Goal: Task Accomplishment & Management: Manage account settings

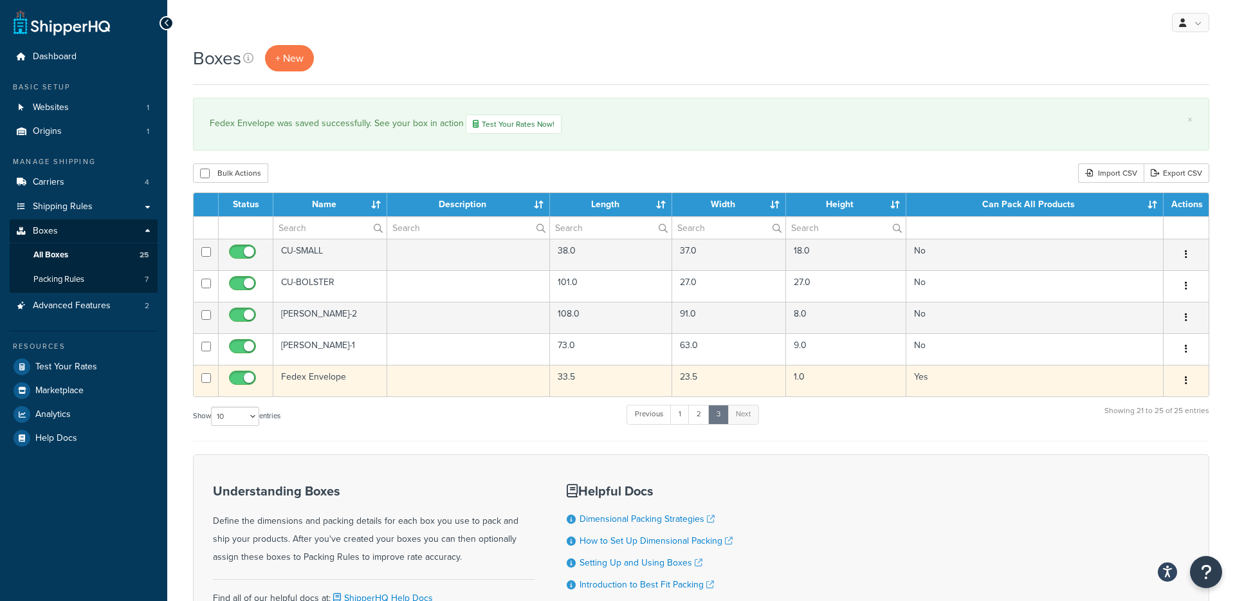
click at [325, 382] on td "Fedex Envelope" at bounding box center [330, 381] width 114 height 32
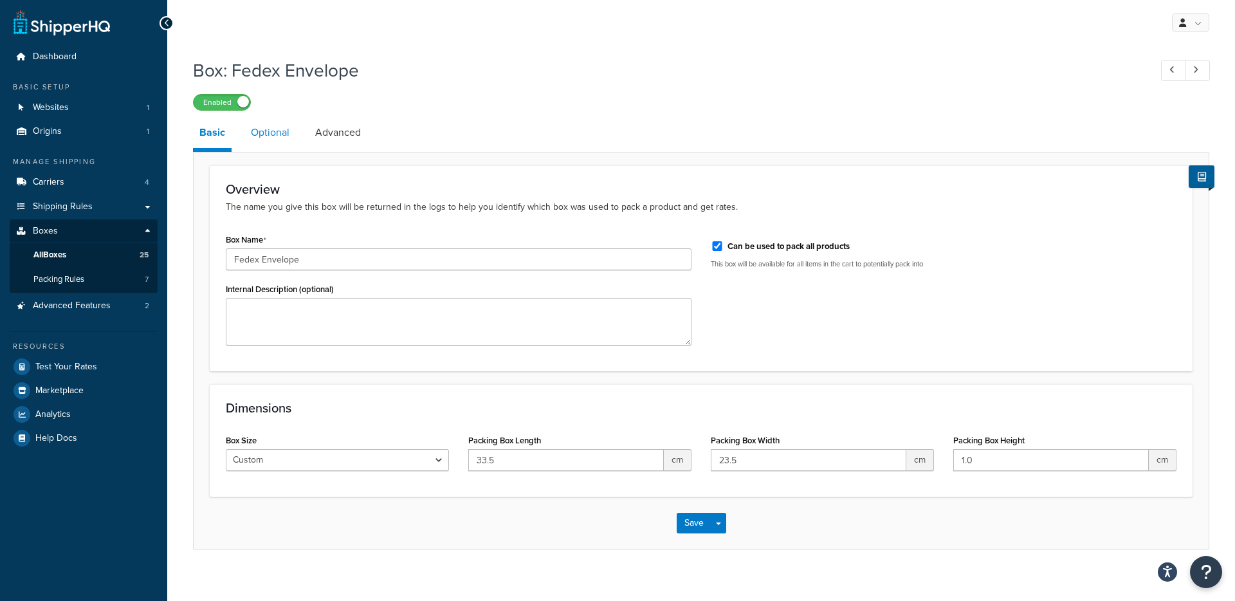
click at [265, 139] on link "Optional" at bounding box center [269, 132] width 51 height 31
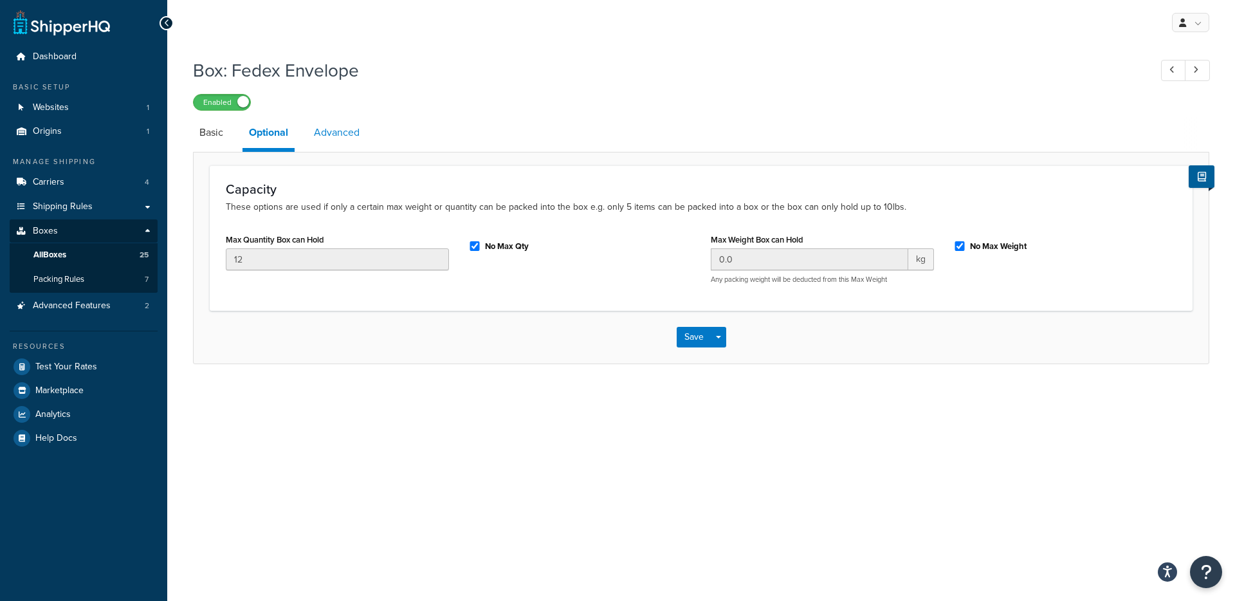
click at [341, 138] on link "Advanced" at bounding box center [336, 132] width 59 height 31
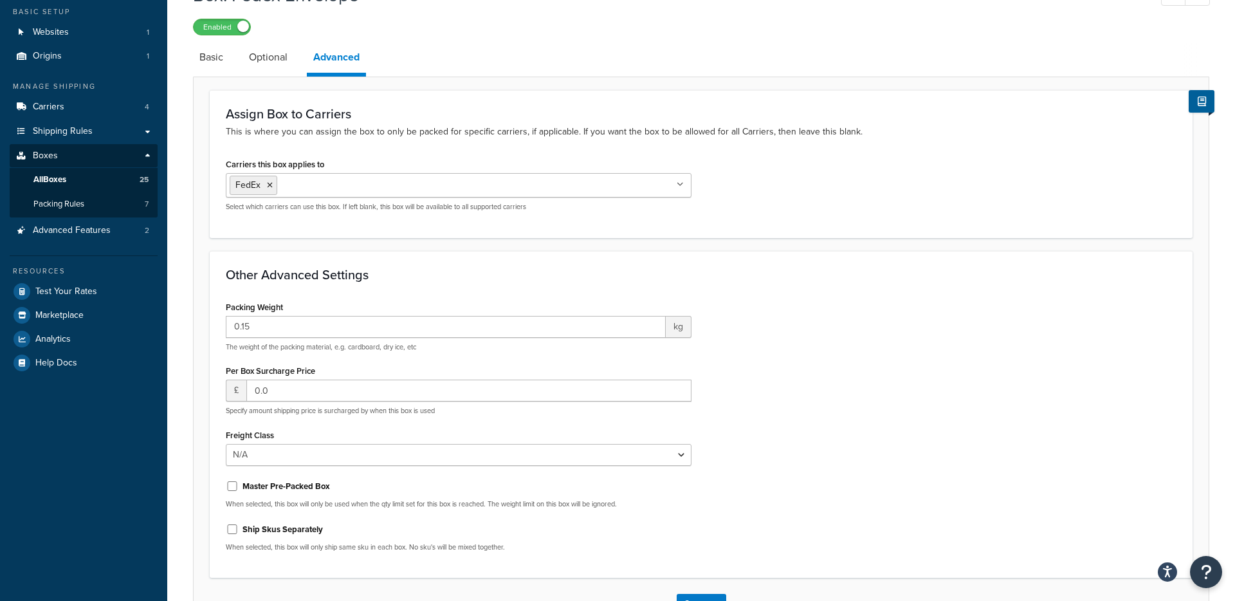
scroll to position [53, 0]
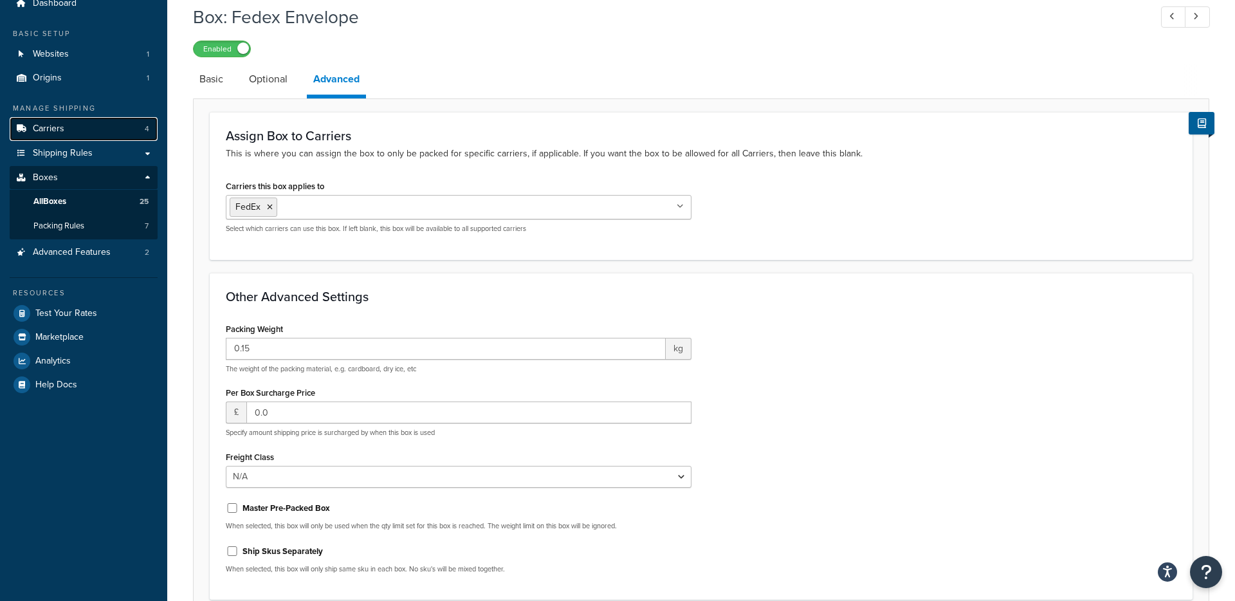
click at [44, 132] on span "Carriers" at bounding box center [49, 128] width 32 height 11
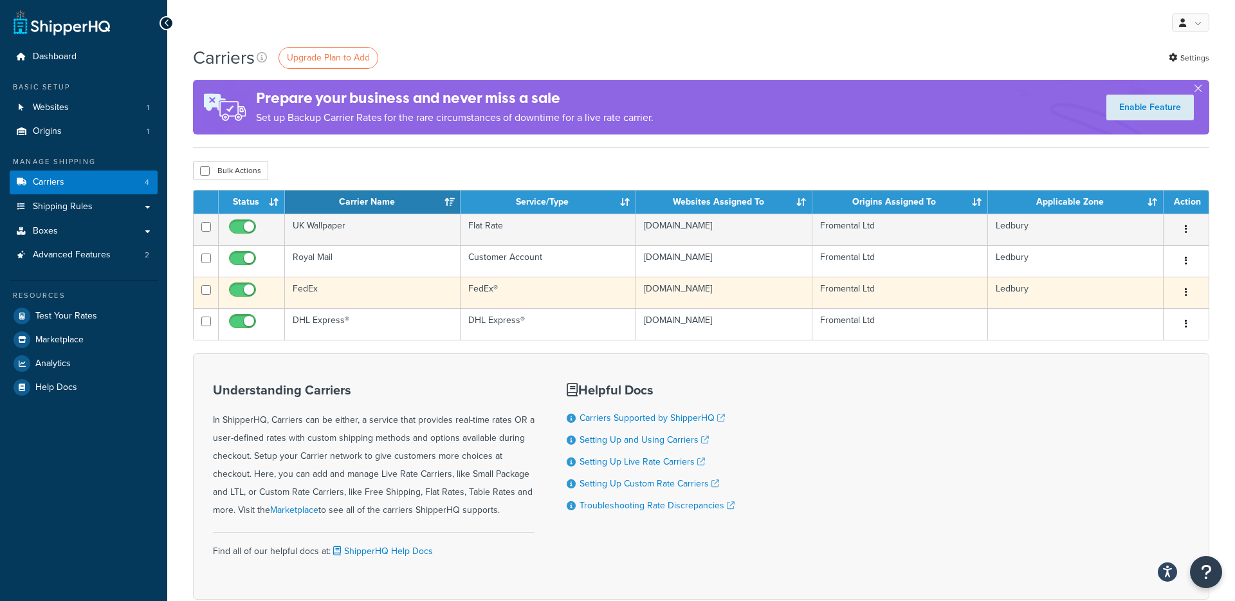
click at [305, 287] on td "FedEx" at bounding box center [373, 292] width 176 height 32
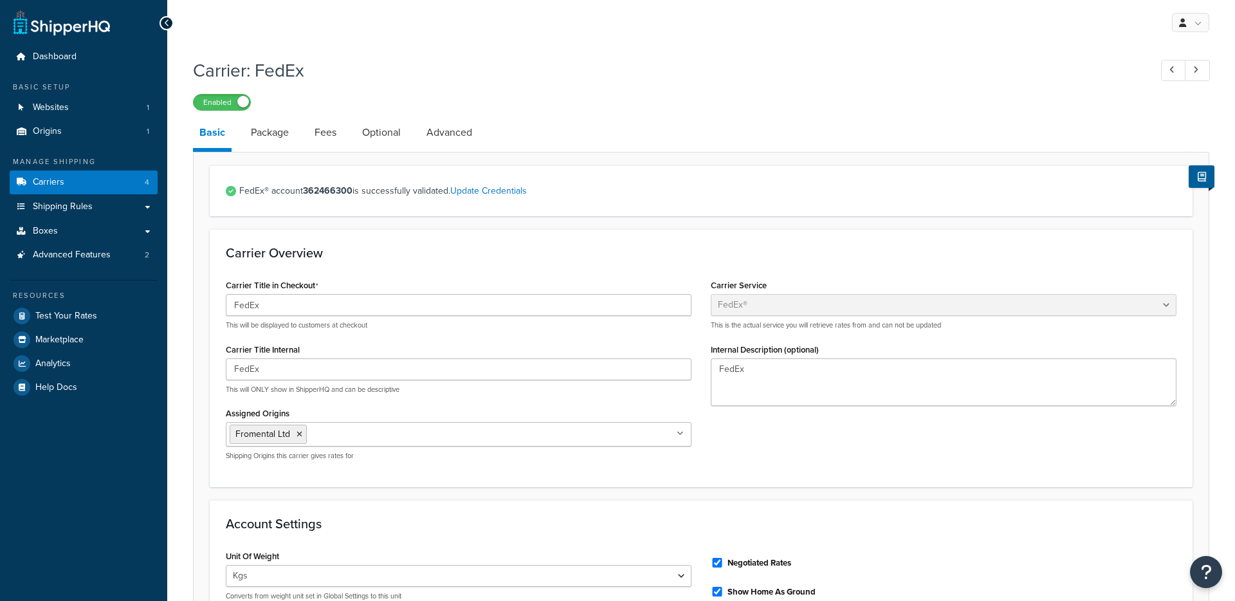
select select "fedEx"
select select "kg"
select select "CM"
select select "REGULAR_PICKUP"
select select "YOUR_PACKAGING"
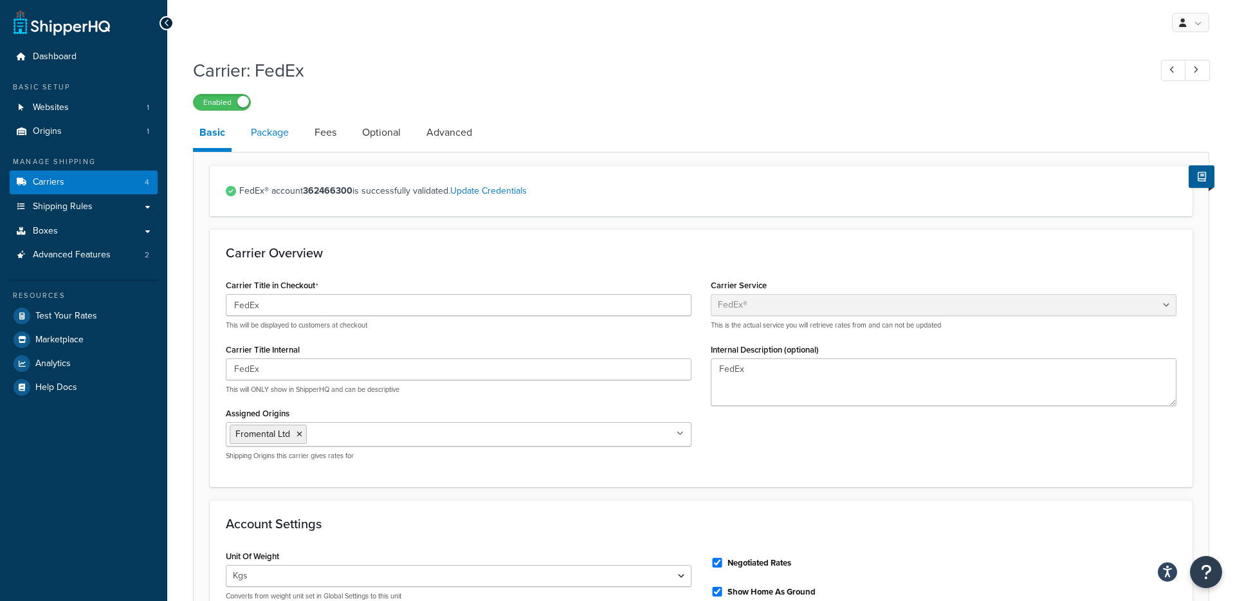
click at [278, 136] on link "Package" at bounding box center [269, 132] width 51 height 31
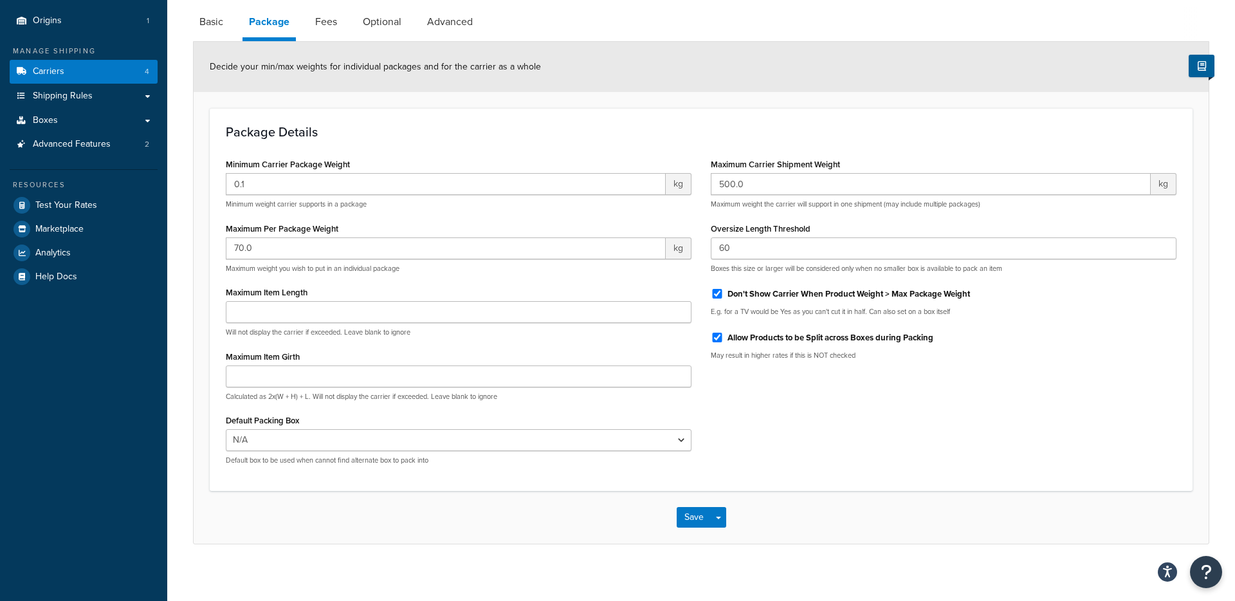
scroll to position [120, 0]
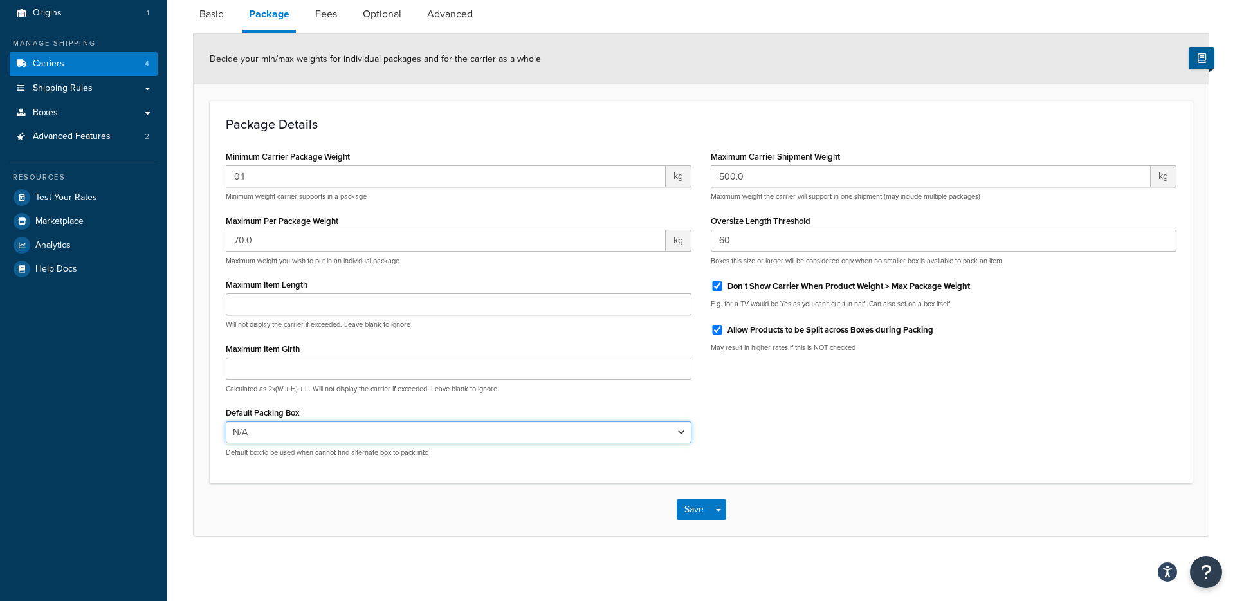
click at [617, 430] on select "N/A Wallpaper rocaille millefleurs AW-SP-SMALL-SINGLE AW-SP-SMALL-PAIR AW-SP-SM…" at bounding box center [459, 432] width 466 height 22
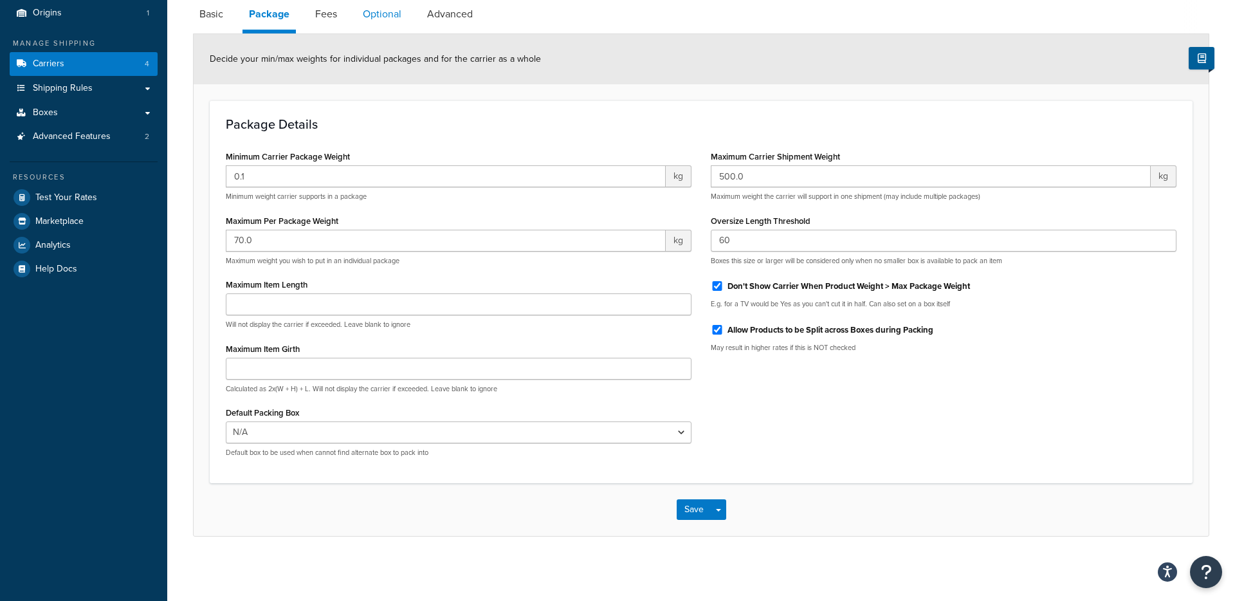
click at [386, 18] on link "Optional" at bounding box center [381, 14] width 51 height 31
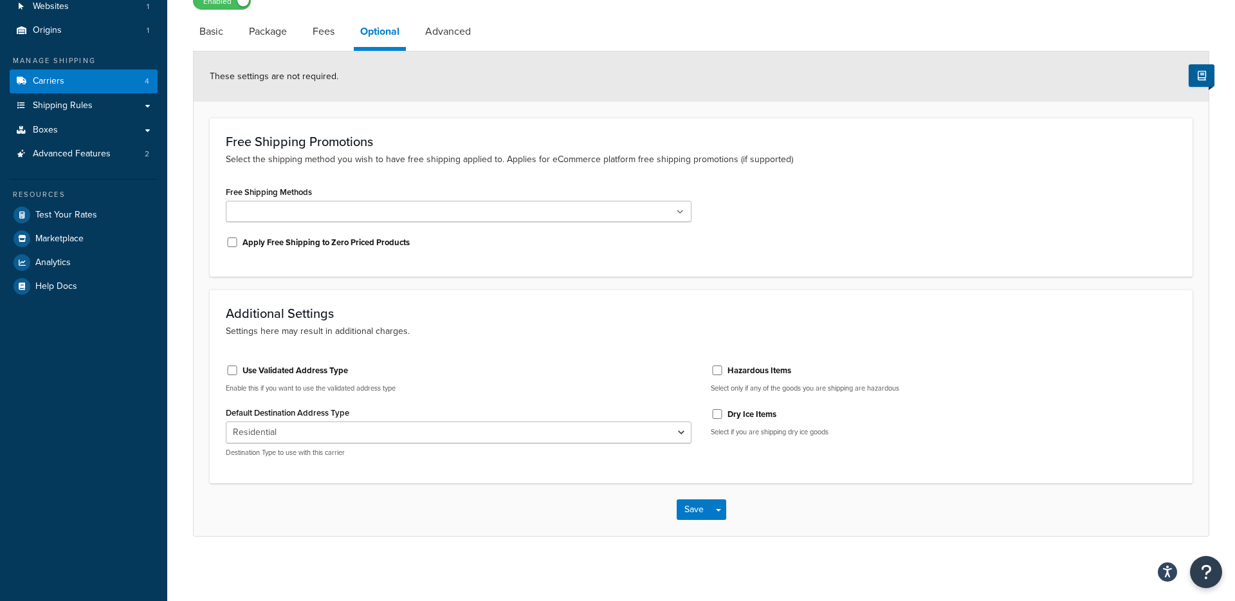
scroll to position [102, 0]
click at [457, 32] on link "Advanced" at bounding box center [448, 31] width 59 height 31
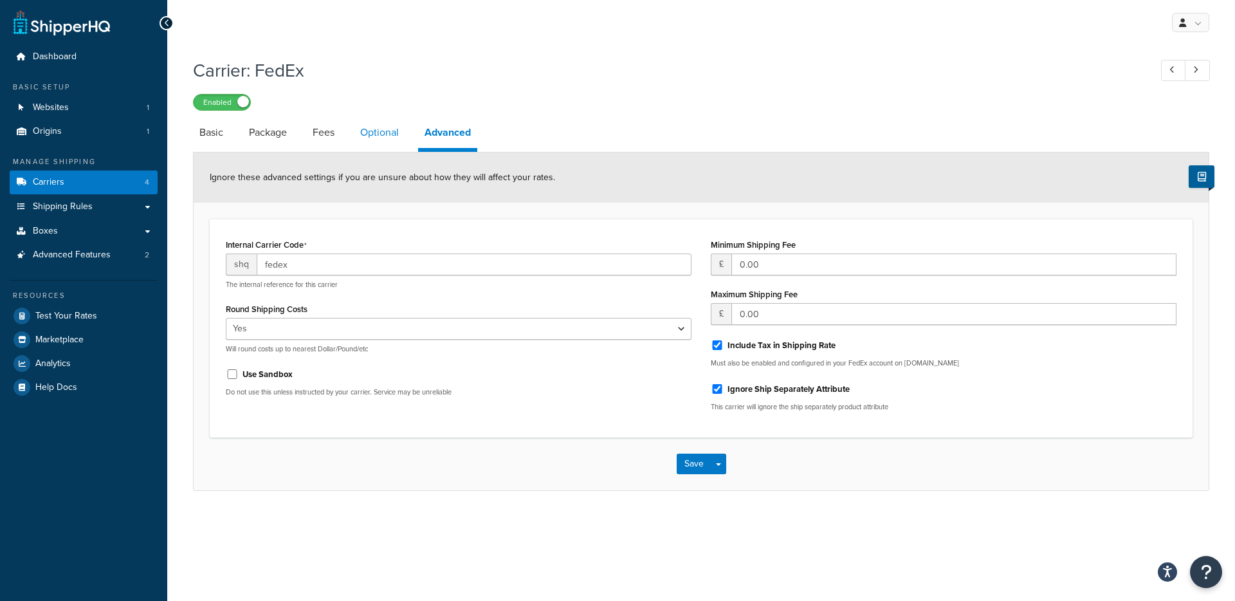
click at [374, 129] on link "Optional" at bounding box center [379, 132] width 51 height 31
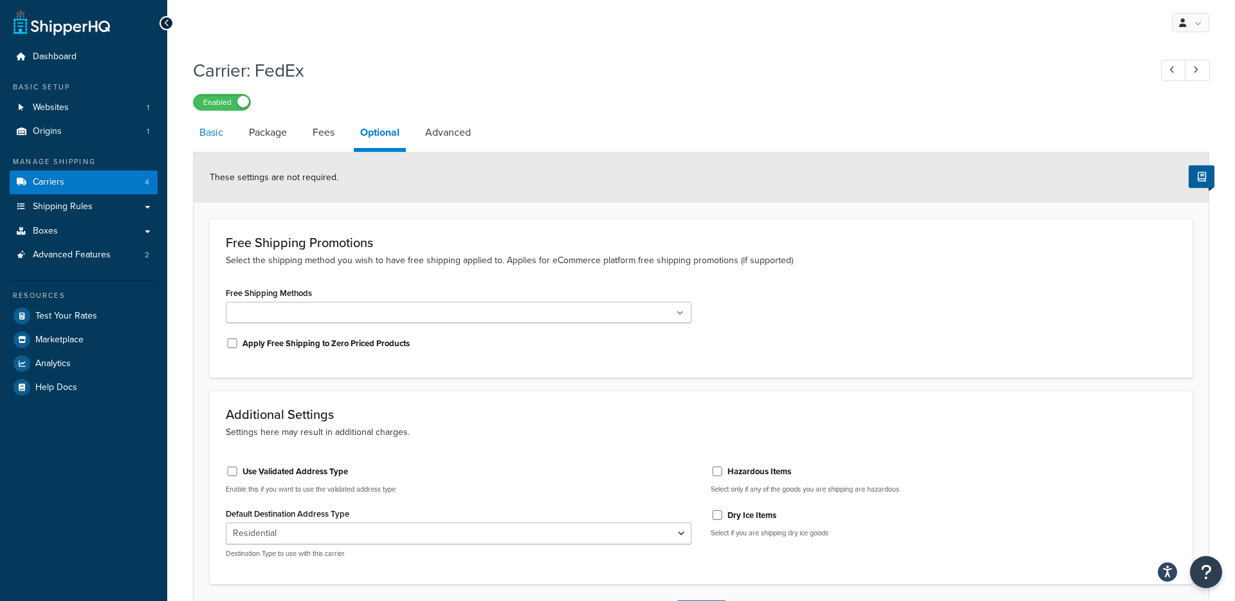
click at [206, 134] on link "Basic" at bounding box center [211, 132] width 37 height 31
select select "fedEx"
select select "kg"
select select "CM"
select select "REGULAR_PICKUP"
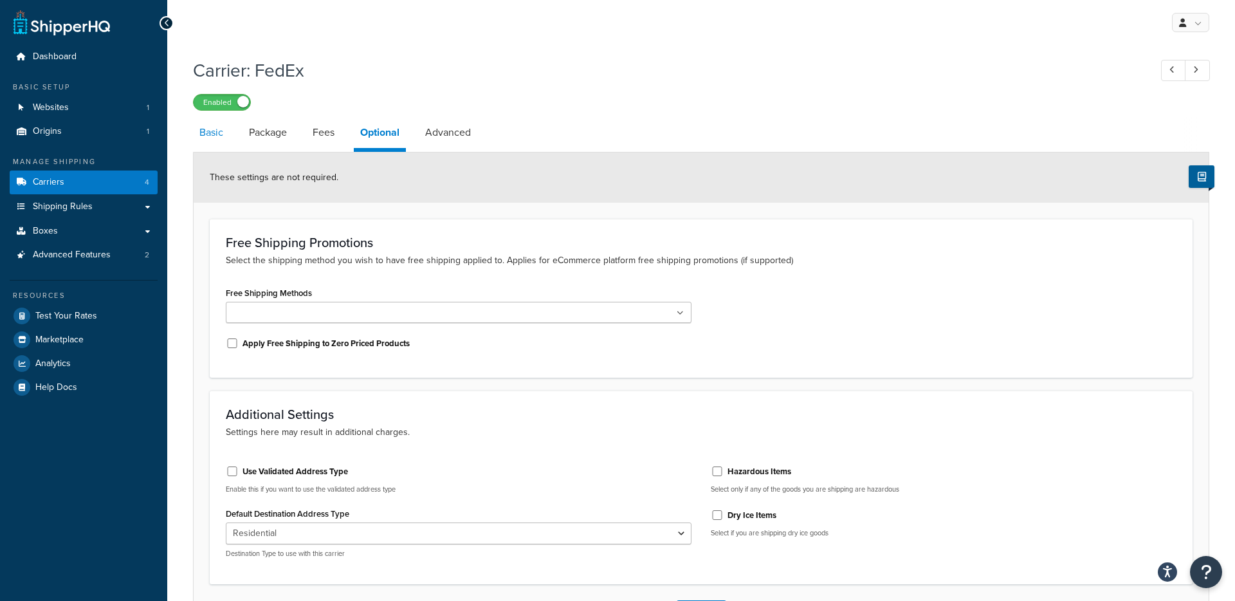
select select "YOUR_PACKAGING"
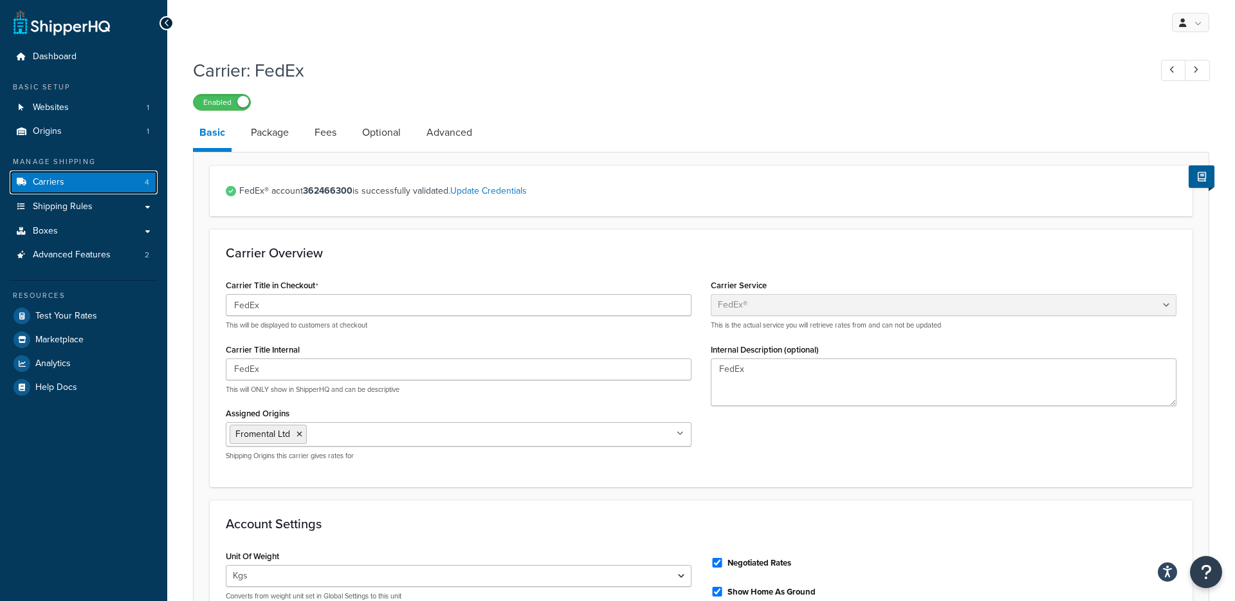
click at [50, 185] on span "Carriers" at bounding box center [49, 182] width 32 height 11
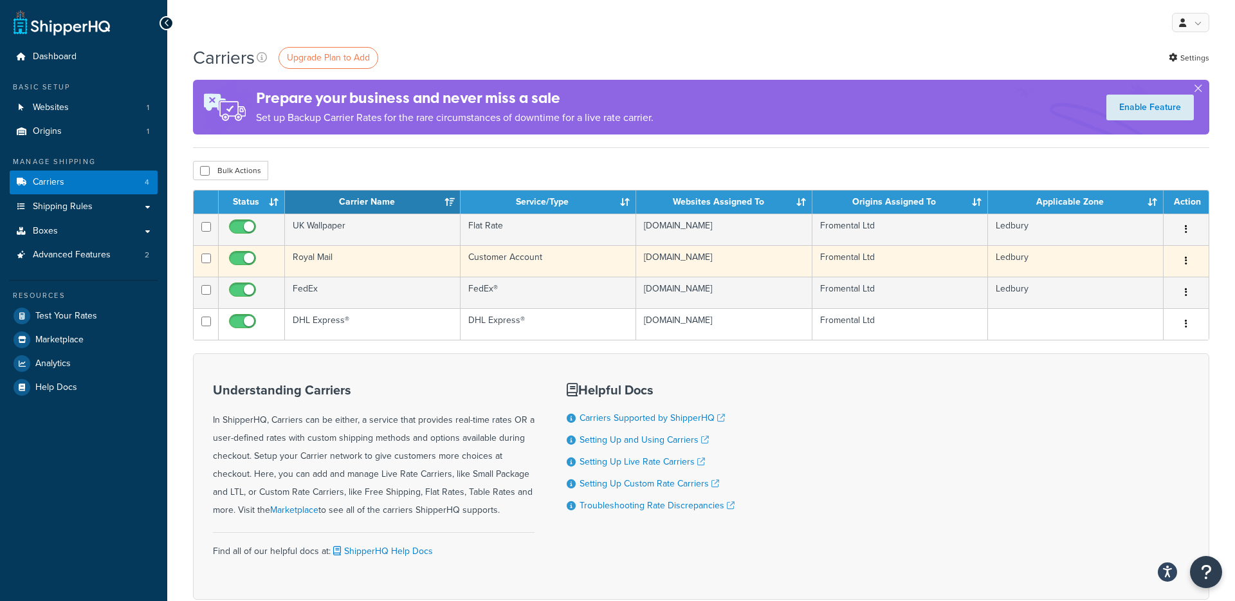
click at [316, 257] on td "Royal Mail" at bounding box center [373, 261] width 176 height 32
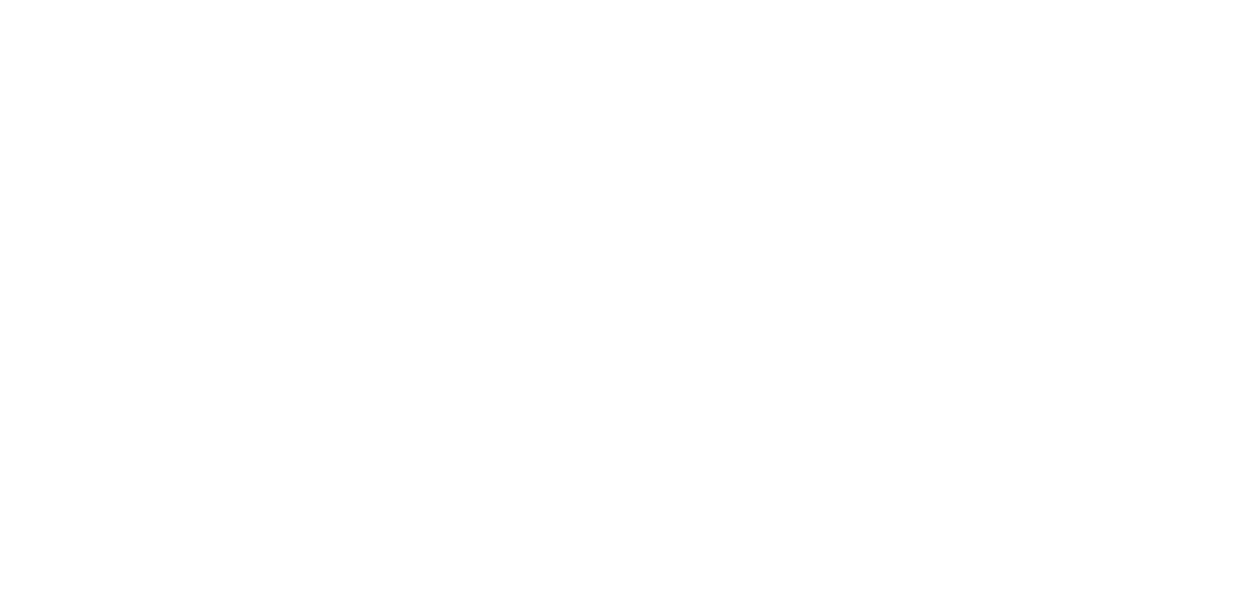
select select "customerAccount"
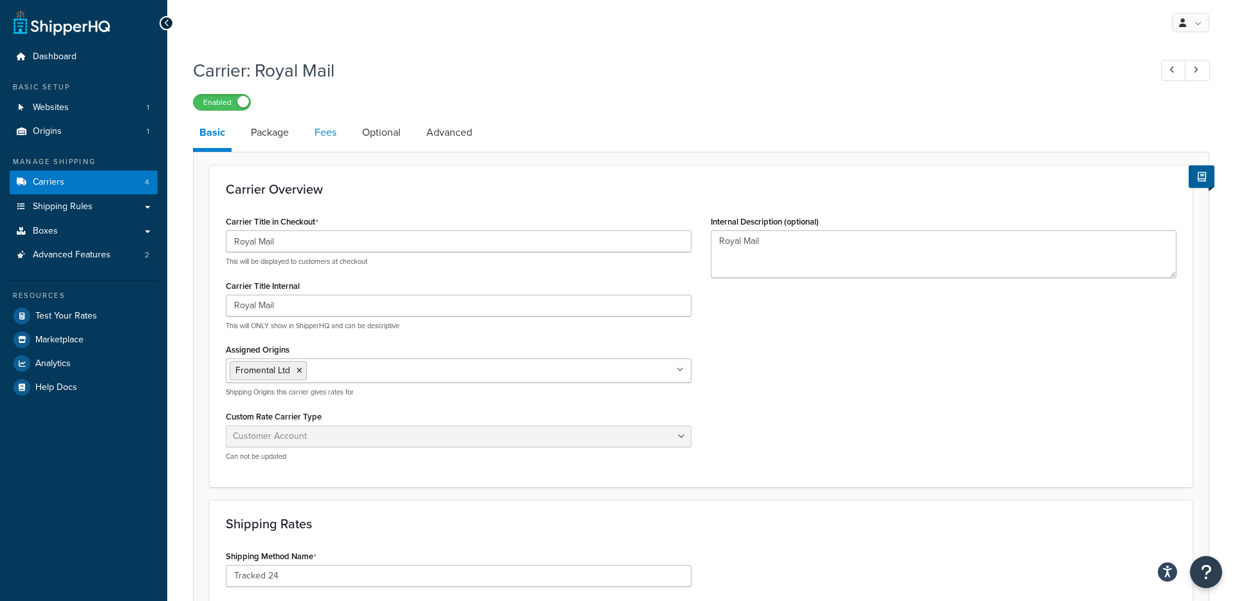
click at [316, 131] on link "Fees" at bounding box center [325, 132] width 35 height 31
select select "AFTER"
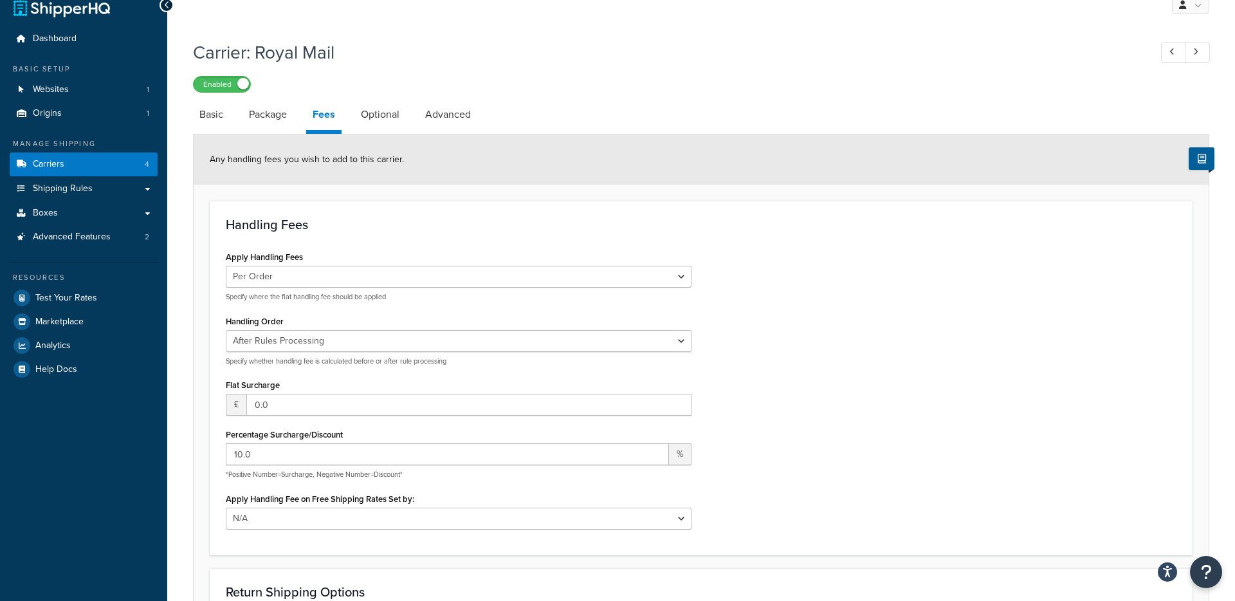
scroll to position [17, 0]
click at [272, 118] on link "Package" at bounding box center [267, 115] width 51 height 31
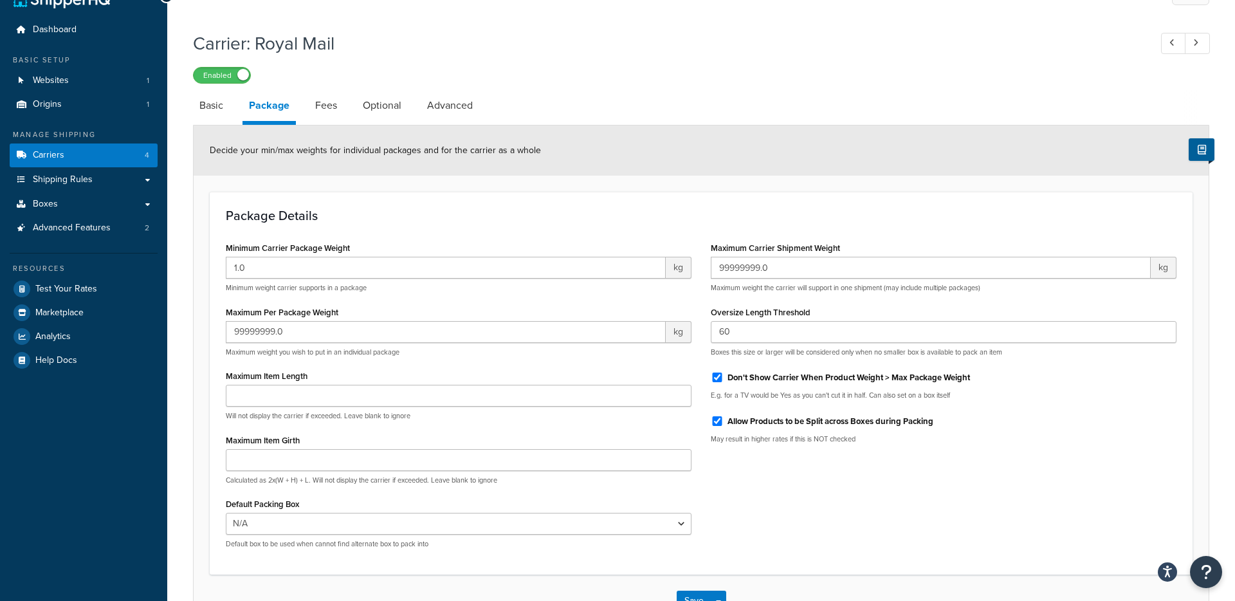
scroll to position [17, 0]
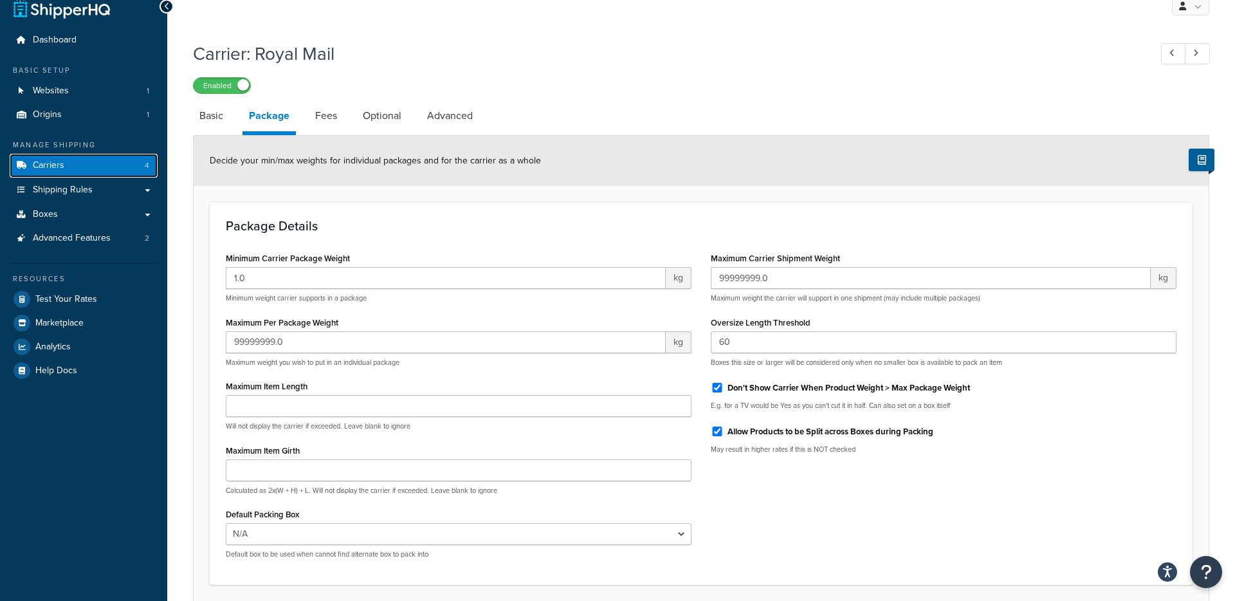
click at [66, 167] on link "Carriers 4" at bounding box center [84, 166] width 148 height 24
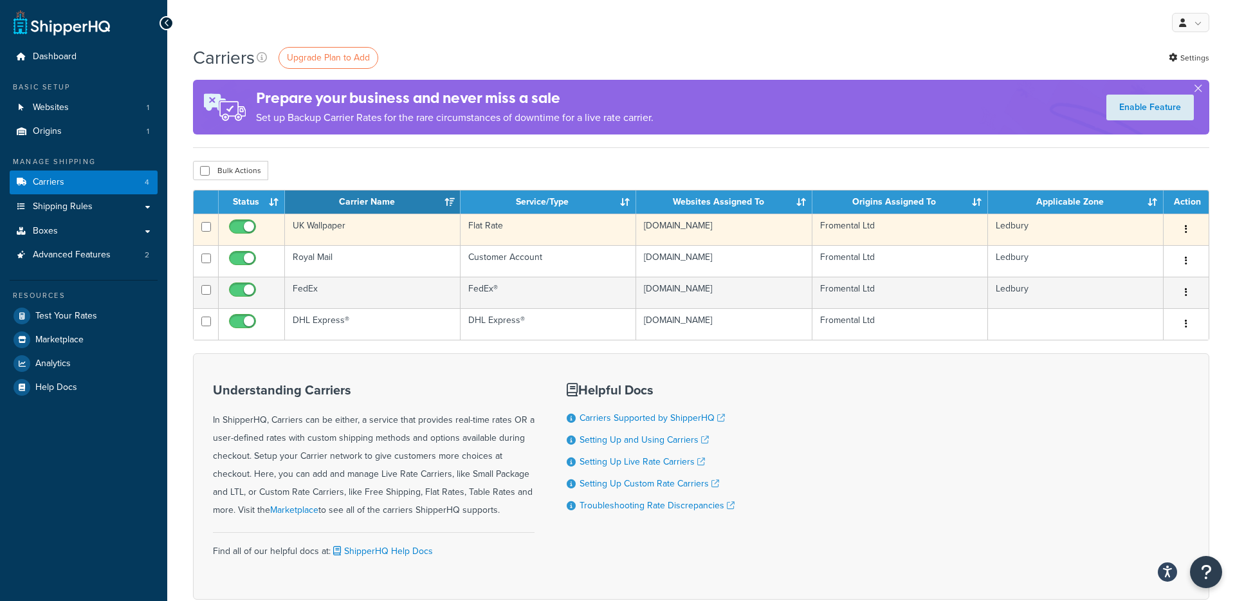
click at [314, 227] on td "UK Wallpaper" at bounding box center [373, 229] width 176 height 32
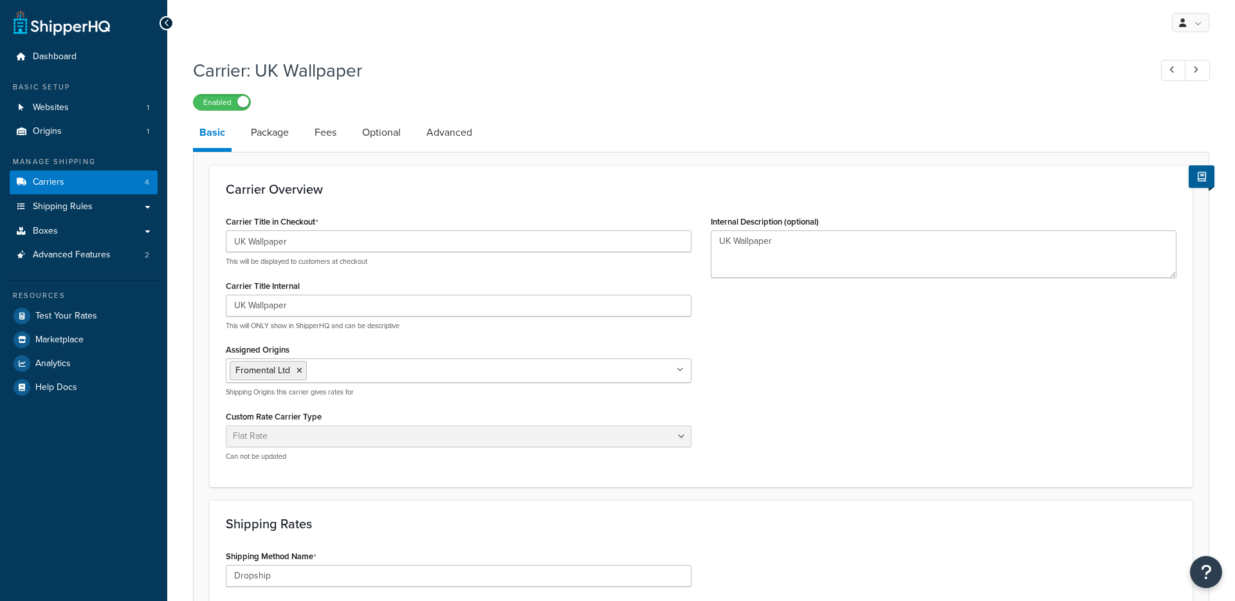
select select "flat"
select select "package"
click at [265, 137] on link "Package" at bounding box center [269, 132] width 51 height 31
select select "733635"
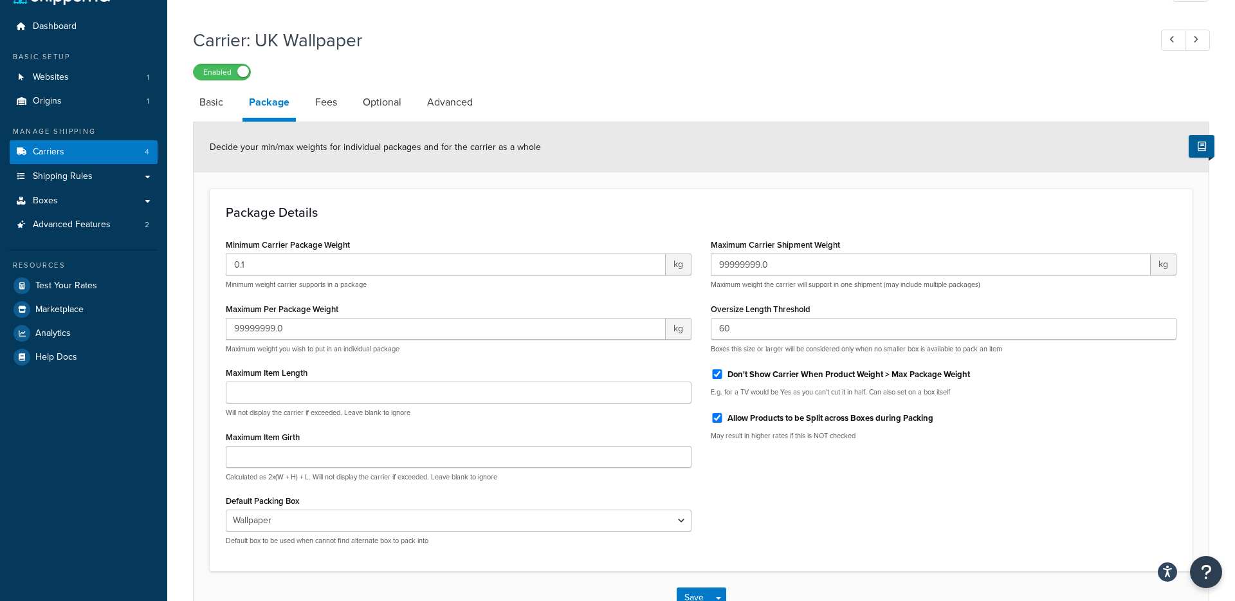
scroll to position [26, 0]
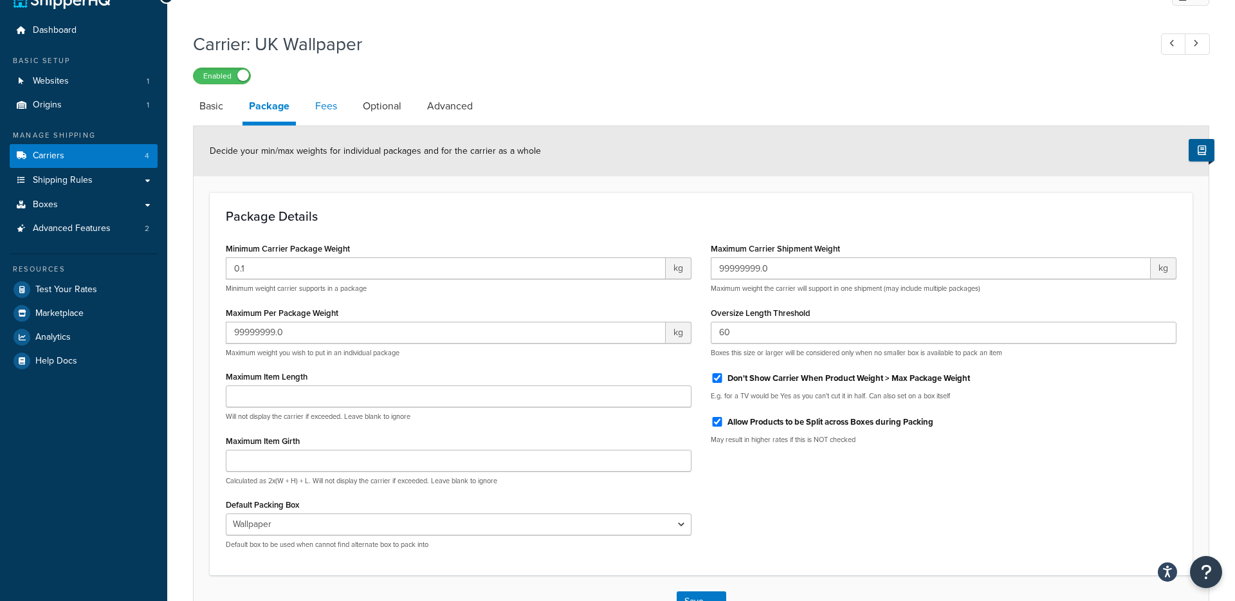
click at [330, 107] on link "Fees" at bounding box center [326, 106] width 35 height 31
select select "AFTER"
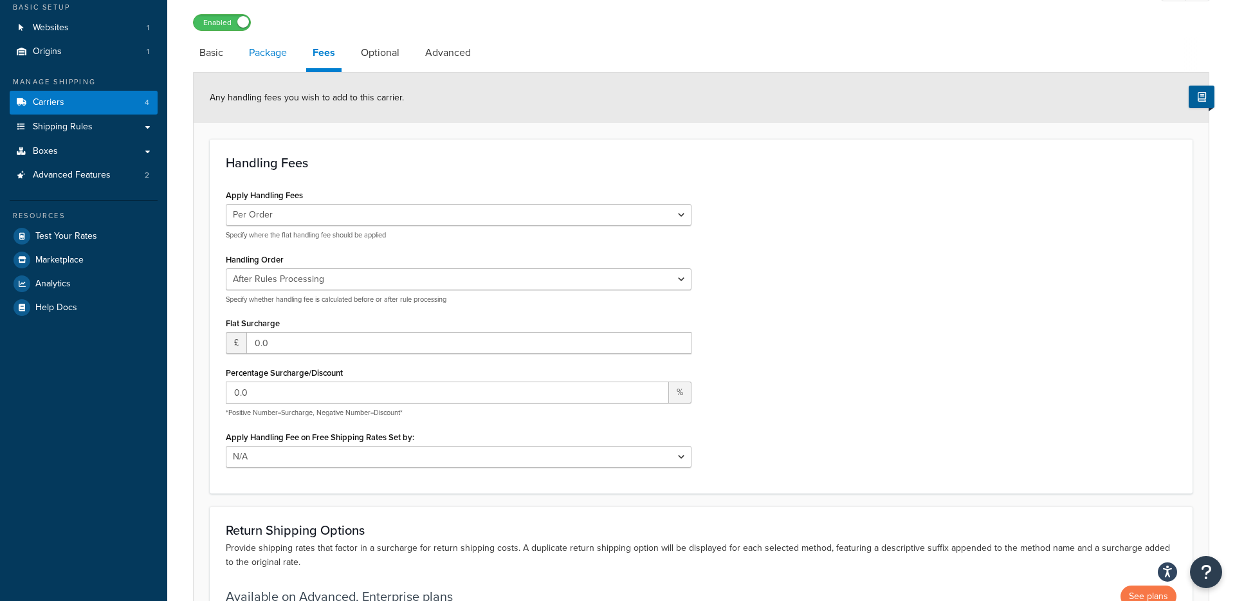
scroll to position [75, 0]
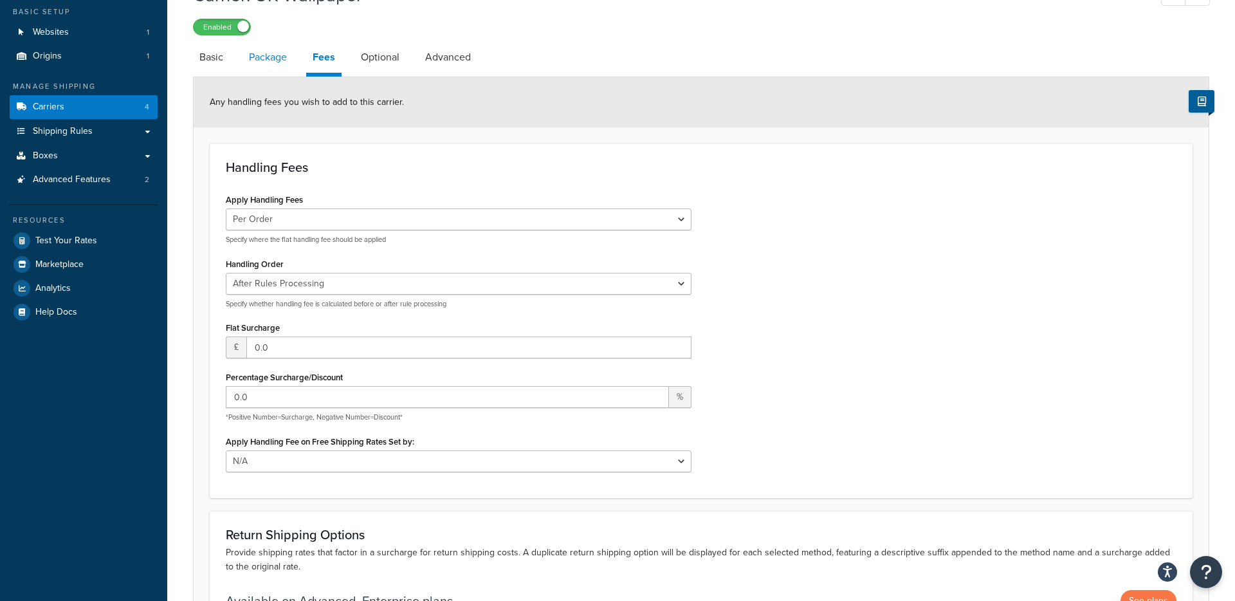
click at [273, 59] on link "Package" at bounding box center [267, 57] width 51 height 31
select select "733635"
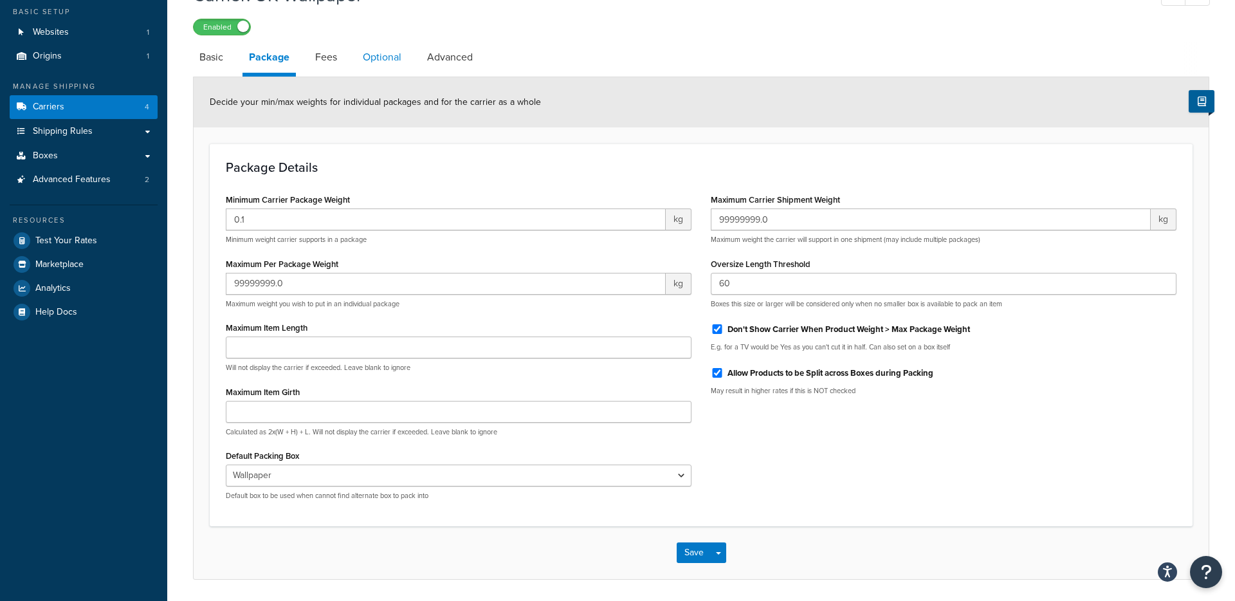
click at [382, 62] on link "Optional" at bounding box center [381, 57] width 51 height 31
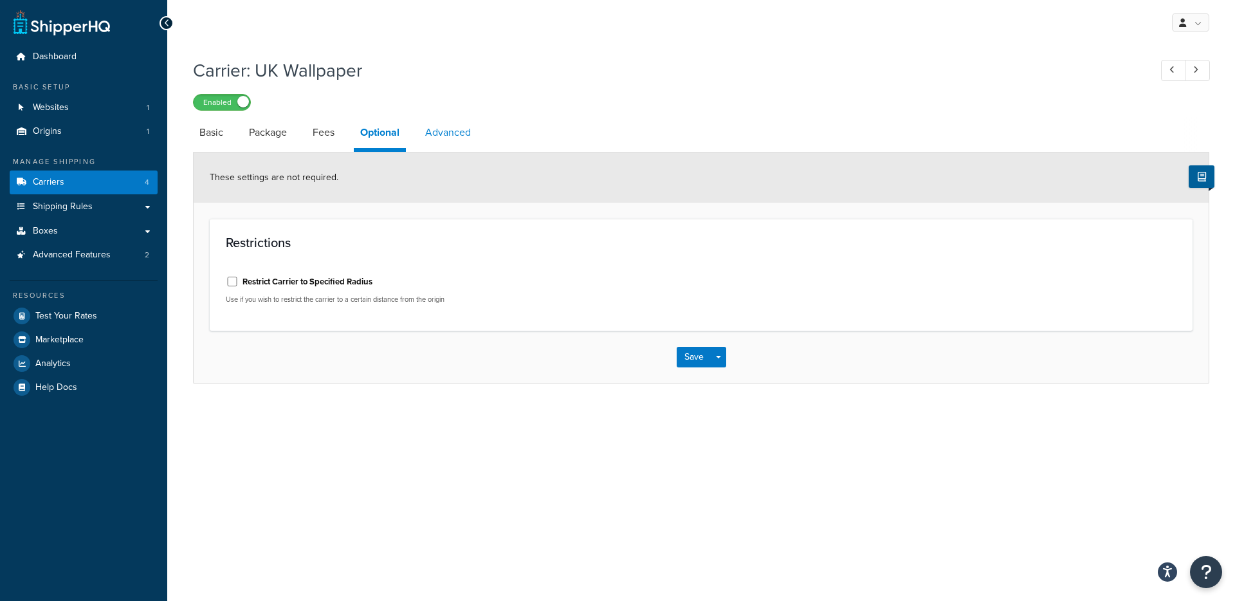
click at [445, 140] on link "Advanced" at bounding box center [448, 132] width 59 height 31
select select "false"
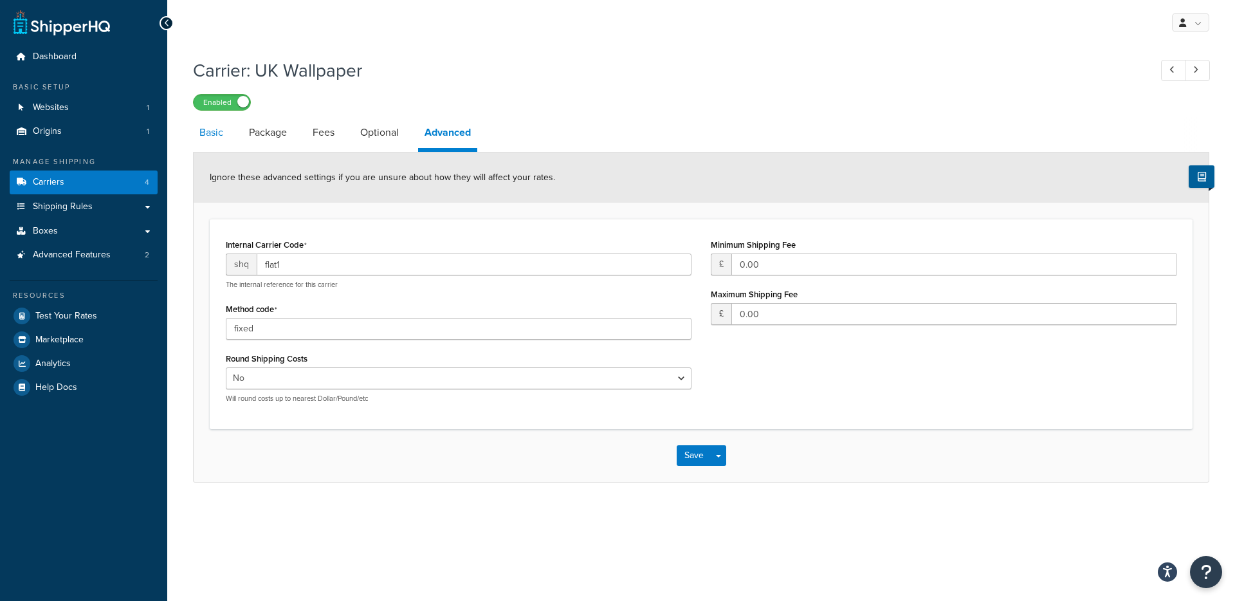
click at [219, 132] on link "Basic" at bounding box center [211, 132] width 37 height 31
select select "flat"
select select "package"
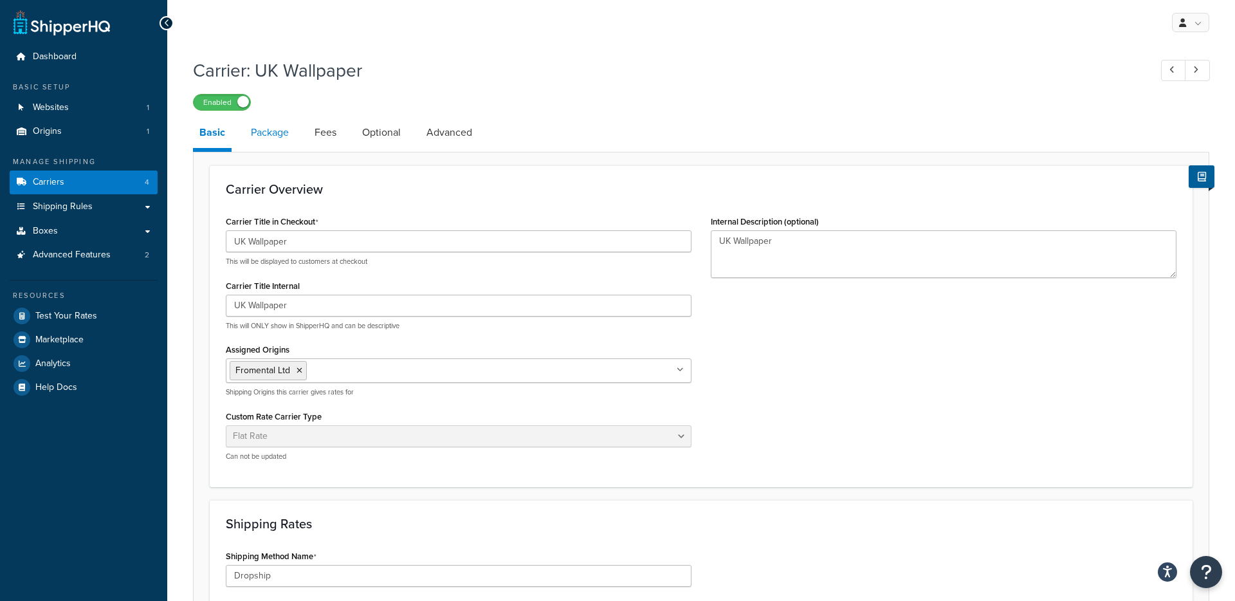
click at [271, 131] on link "Package" at bounding box center [269, 132] width 51 height 31
select select "733635"
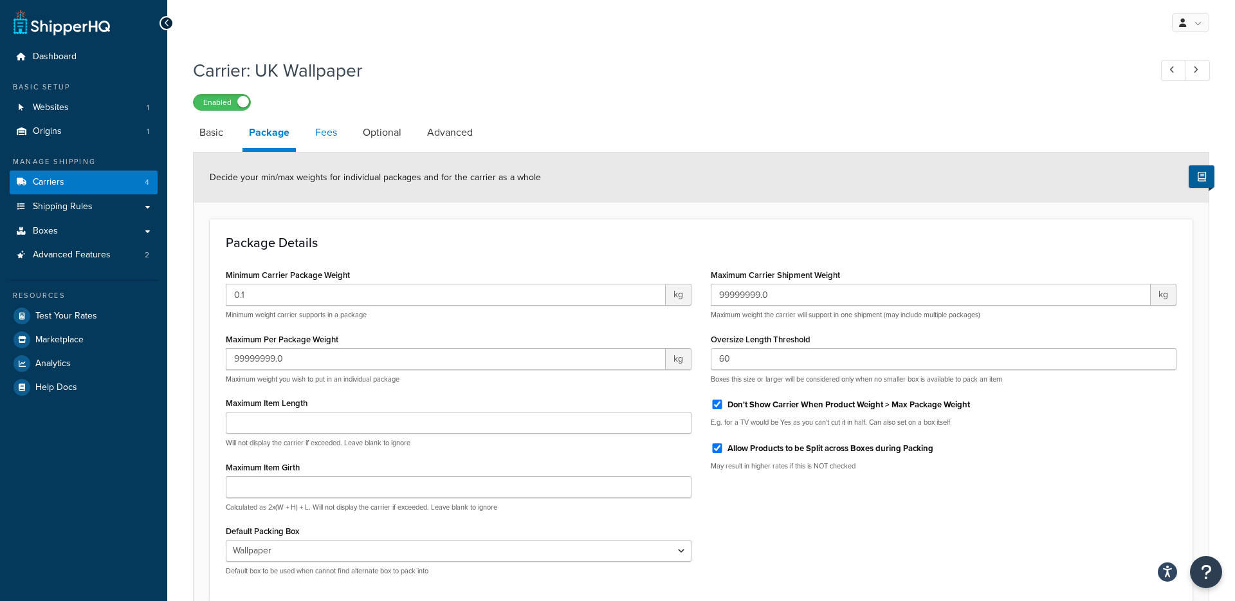
click at [325, 138] on link "Fees" at bounding box center [326, 132] width 35 height 31
select select "AFTER"
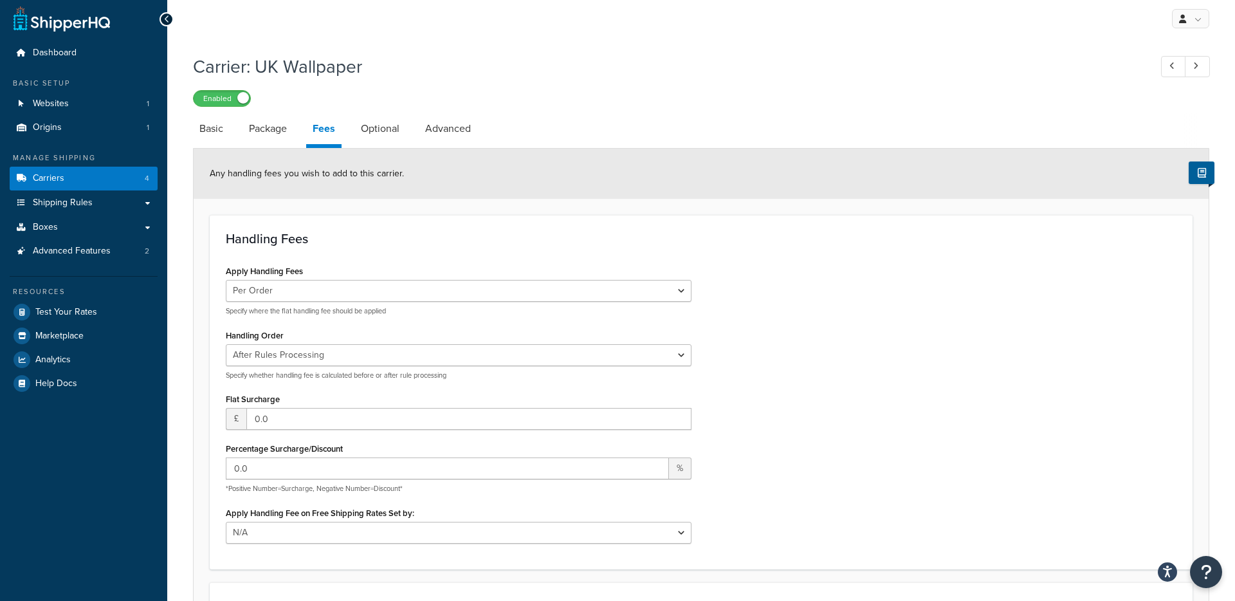
scroll to position [5, 0]
click at [266, 130] on link "Package" at bounding box center [267, 127] width 51 height 31
select select "733635"
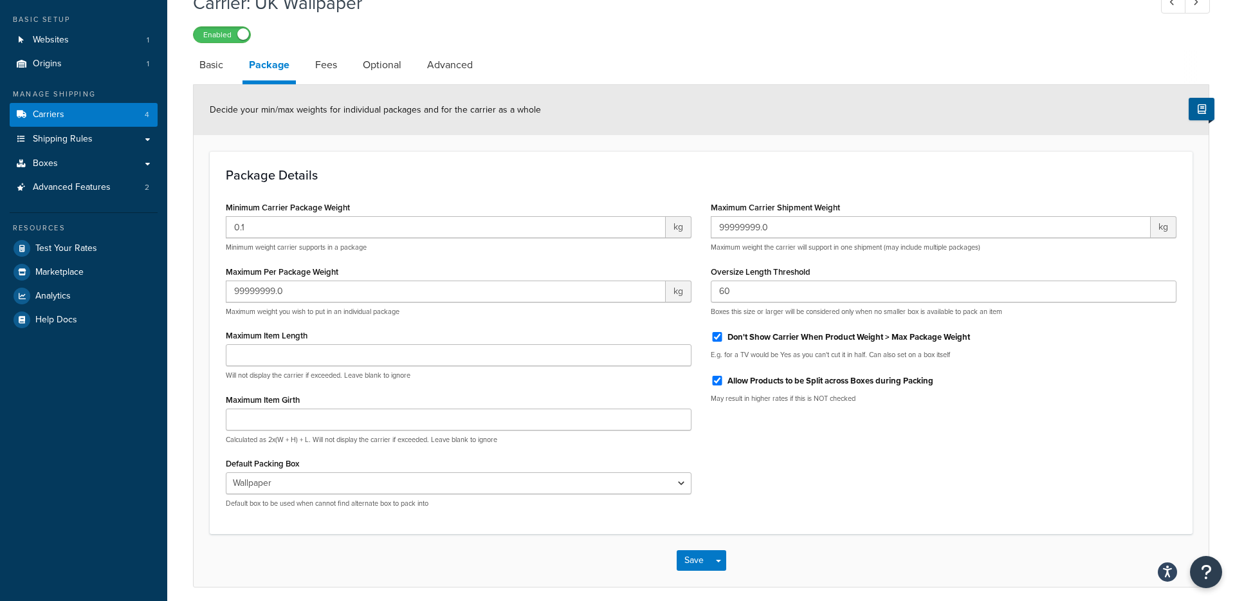
scroll to position [59, 0]
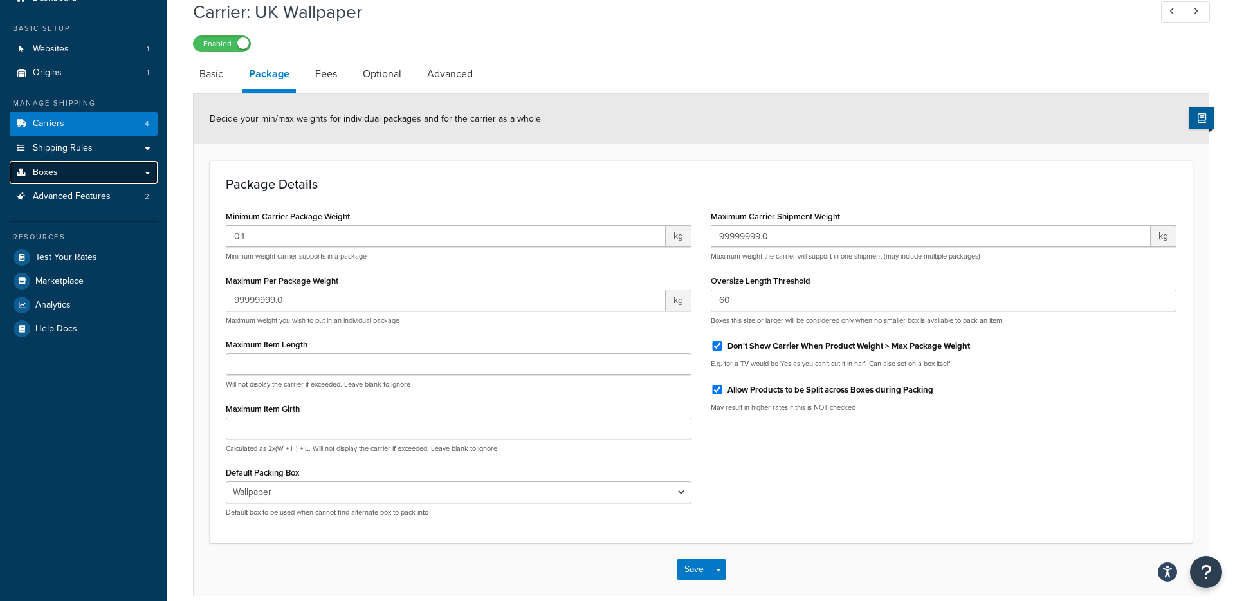
click at [62, 174] on link "Boxes" at bounding box center [84, 173] width 148 height 24
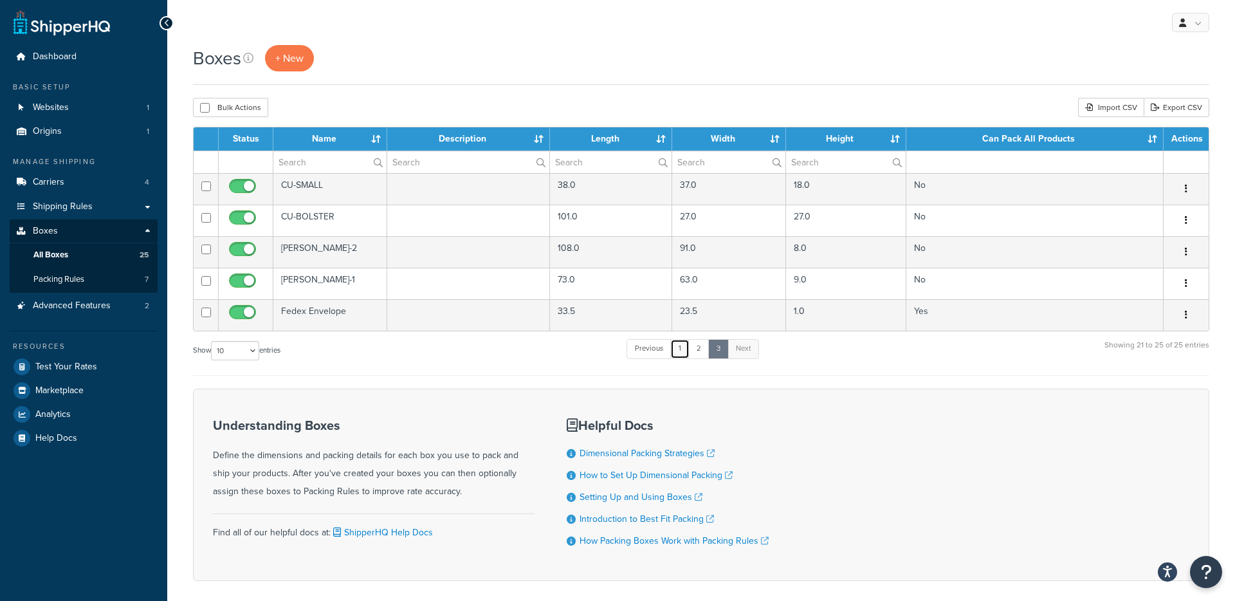
click at [679, 347] on link "1" at bounding box center [679, 348] width 19 height 19
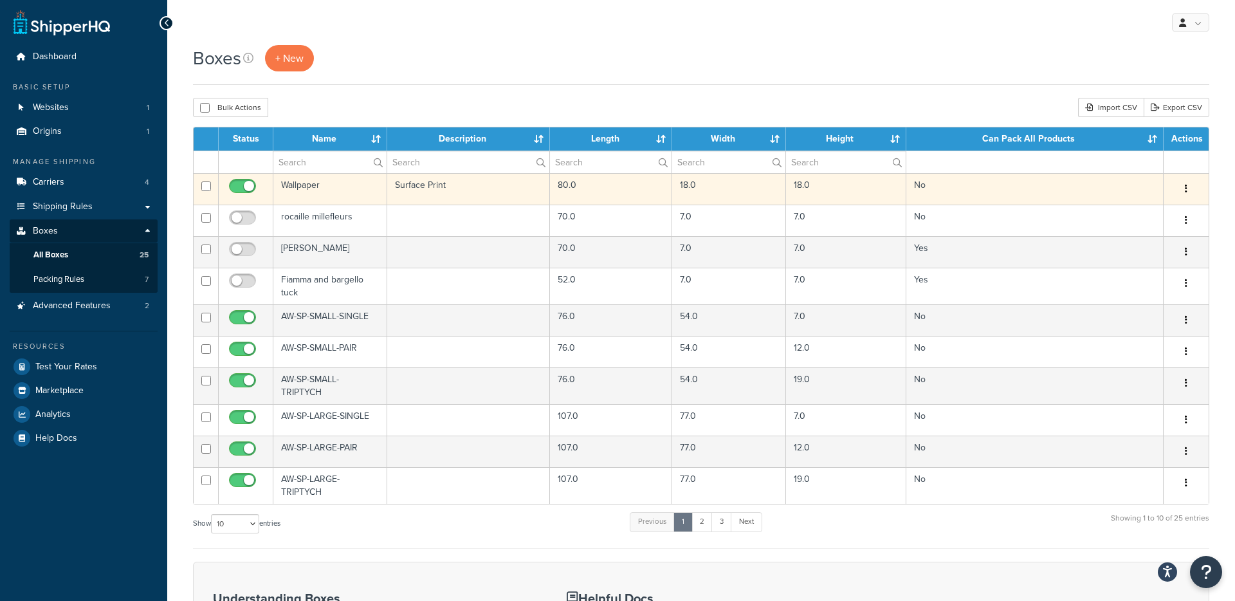
click at [307, 185] on td "Wallpaper" at bounding box center [330, 189] width 114 height 32
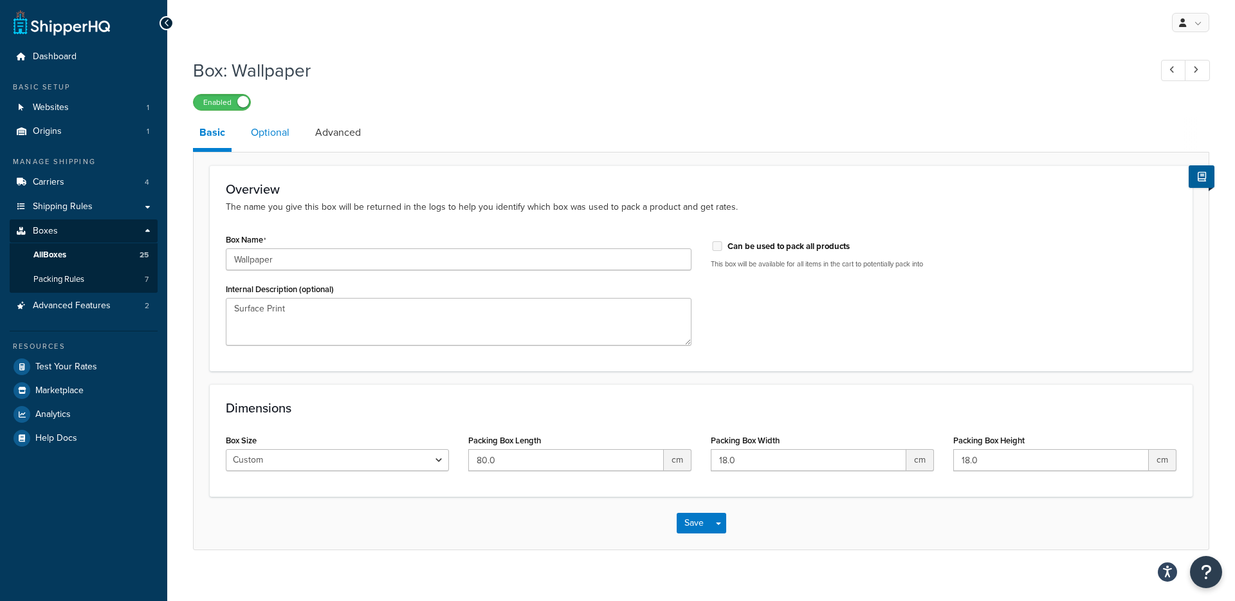
click at [274, 128] on link "Optional" at bounding box center [269, 132] width 51 height 31
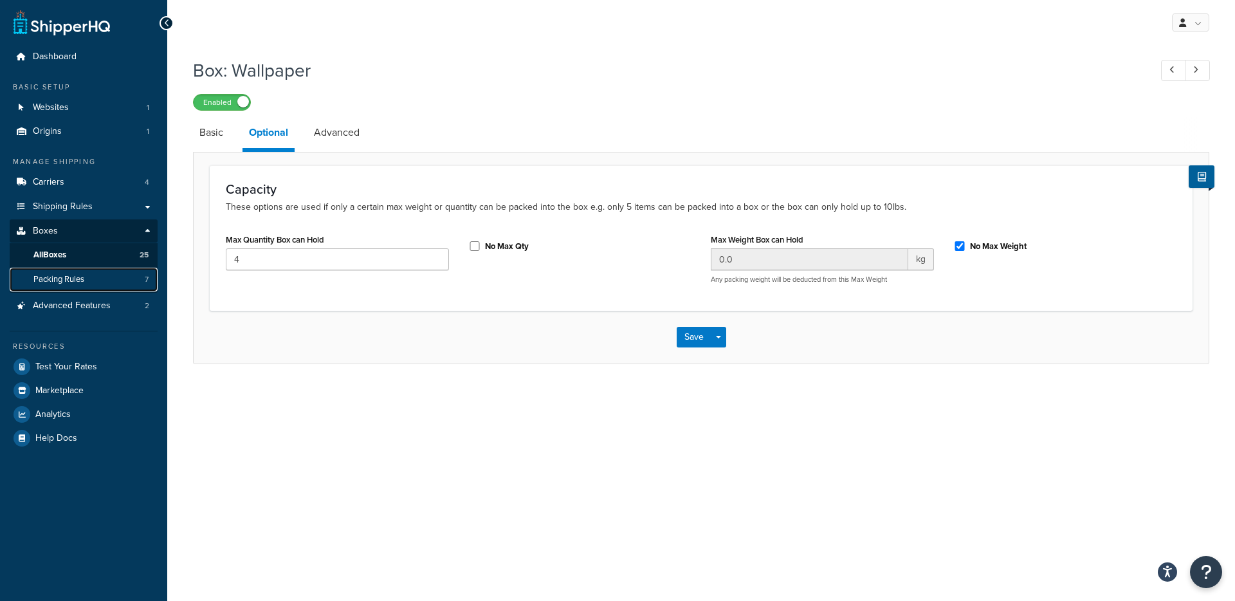
click at [64, 279] on span "Packing Rules" at bounding box center [58, 279] width 51 height 11
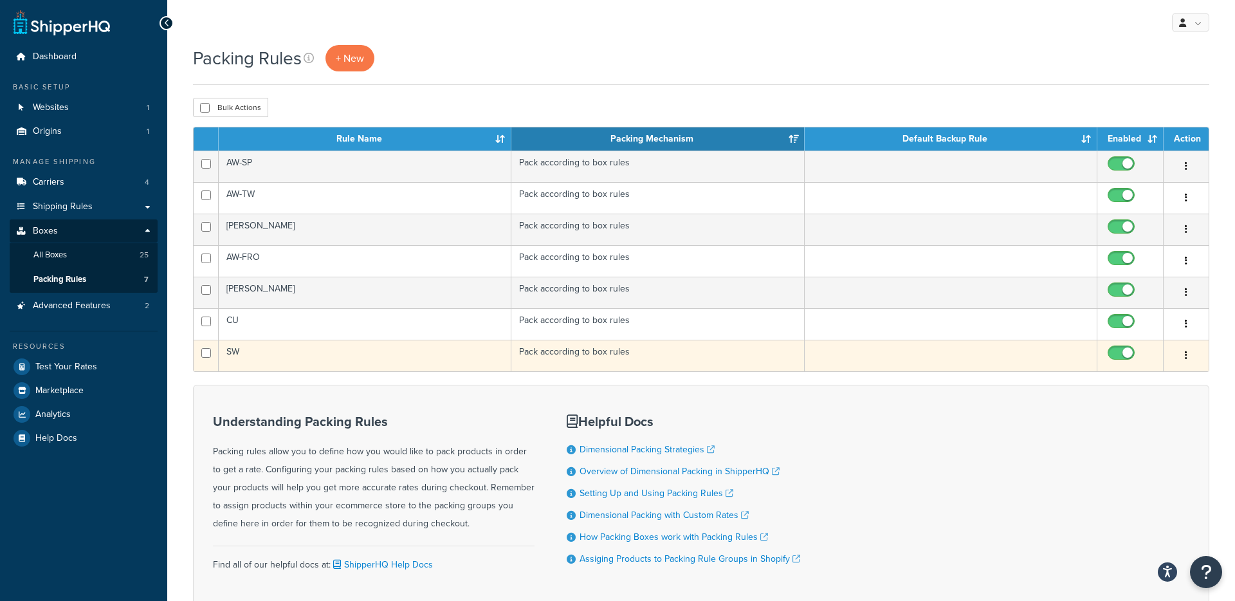
click at [233, 353] on td "SW" at bounding box center [365, 355] width 293 height 32
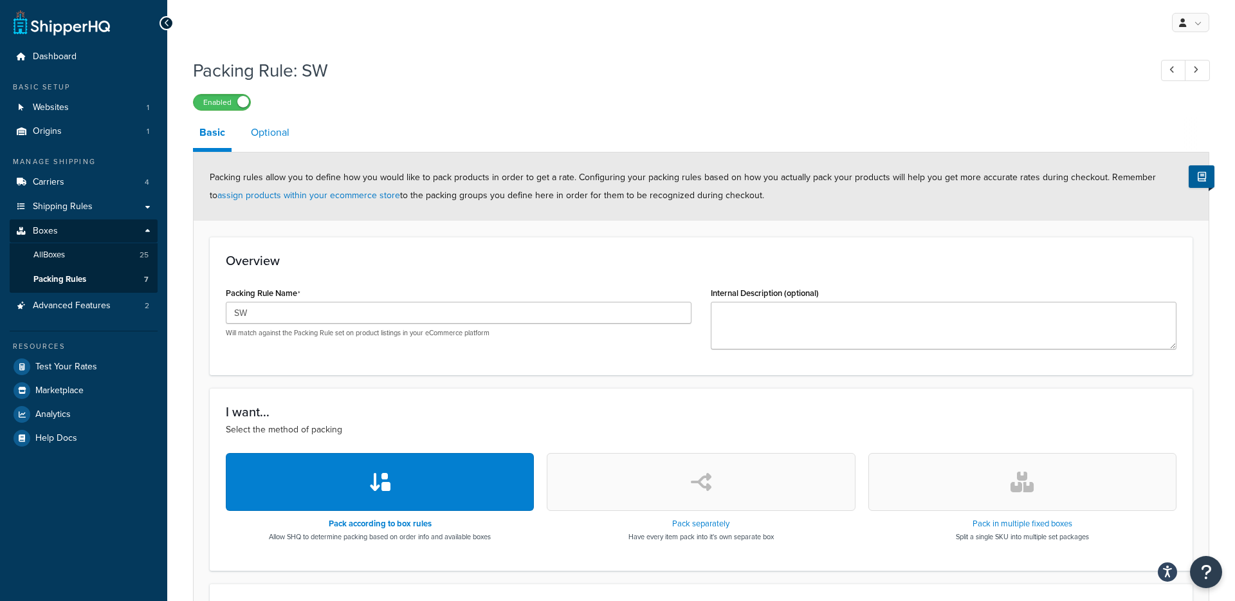
click at [264, 127] on link "Optional" at bounding box center [269, 132] width 51 height 31
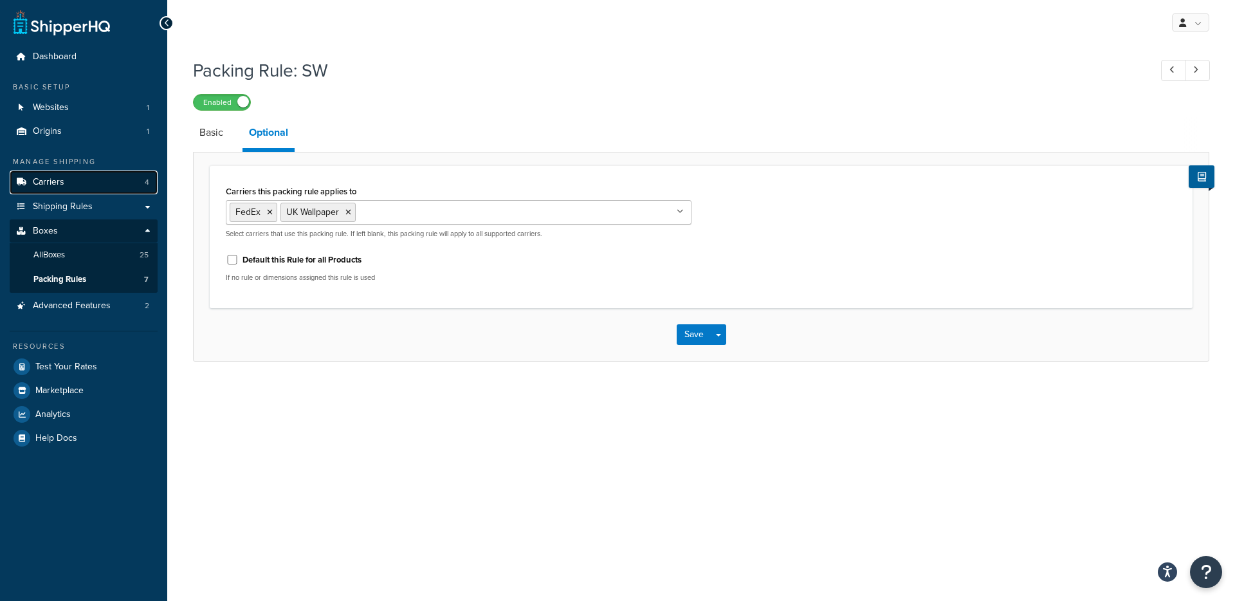
click at [55, 179] on span "Carriers" at bounding box center [49, 182] width 32 height 11
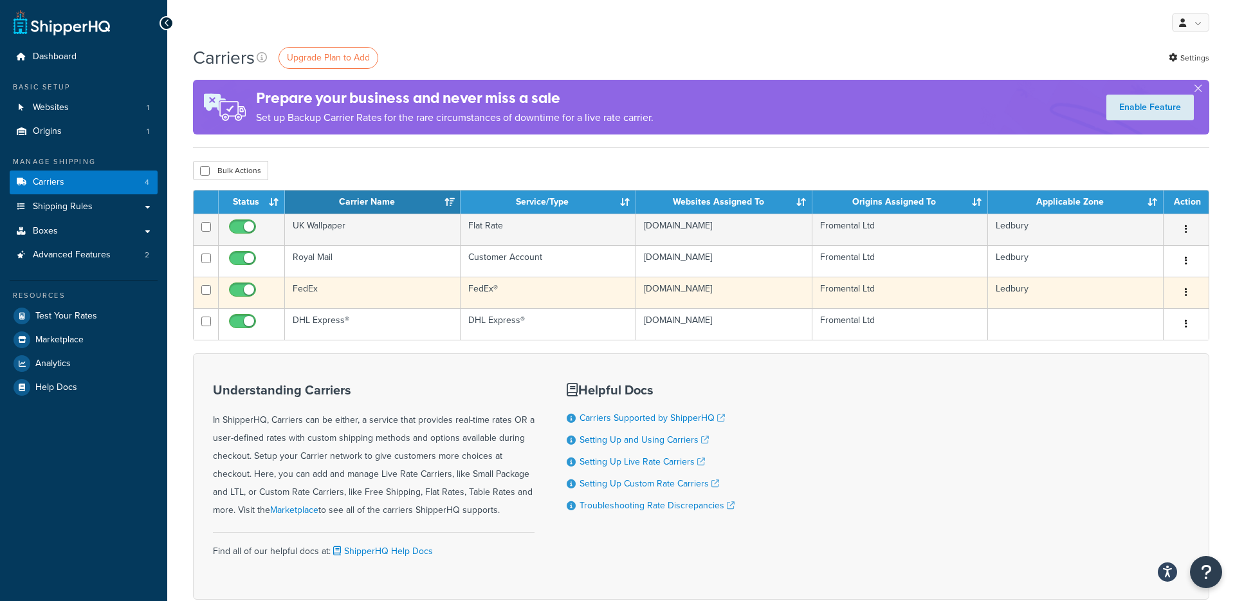
click at [304, 293] on td "FedEx" at bounding box center [373, 292] width 176 height 32
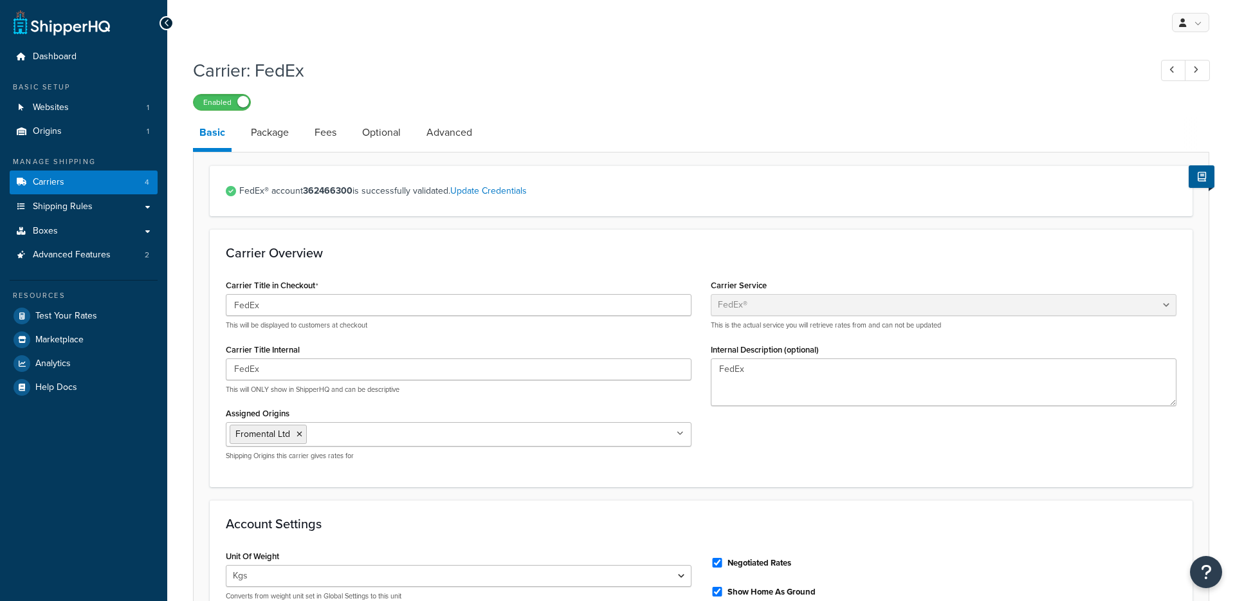
select select "fedEx"
select select "kg"
select select "CM"
select select "REGULAR_PICKUP"
select select "YOUR_PACKAGING"
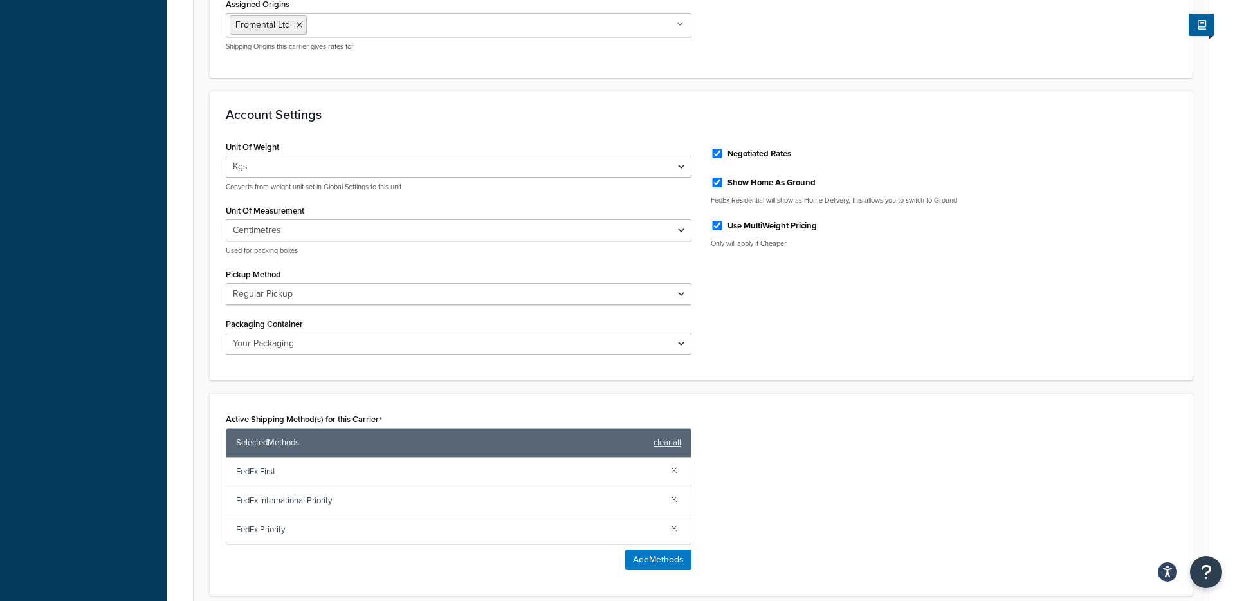
scroll to position [408, 0]
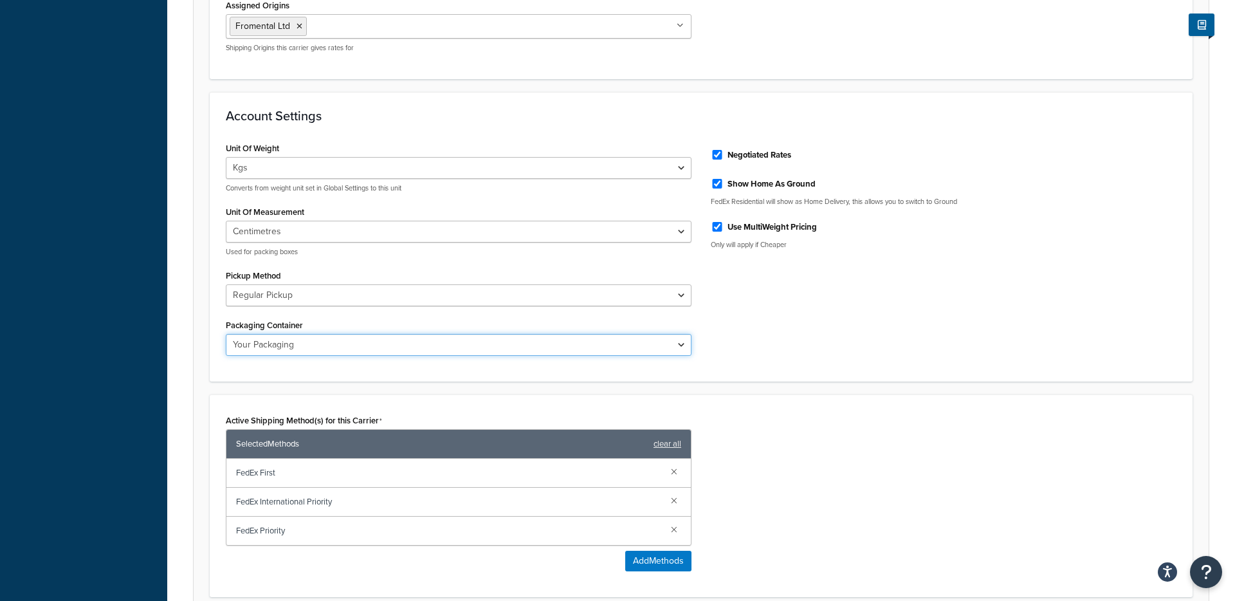
click at [323, 346] on select "FedEx 10kg Box FedEx 25kg Box FedEx Box FedEx Envelope FedEx Pak FedEx Tube You…" at bounding box center [459, 345] width 466 height 22
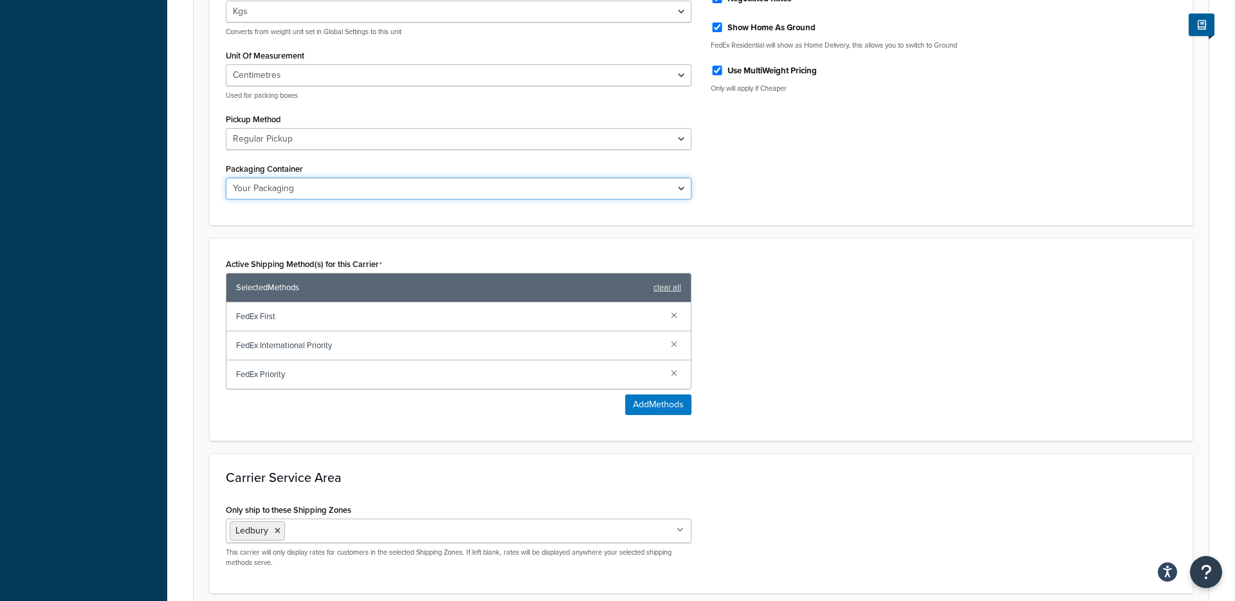
scroll to position [569, 0]
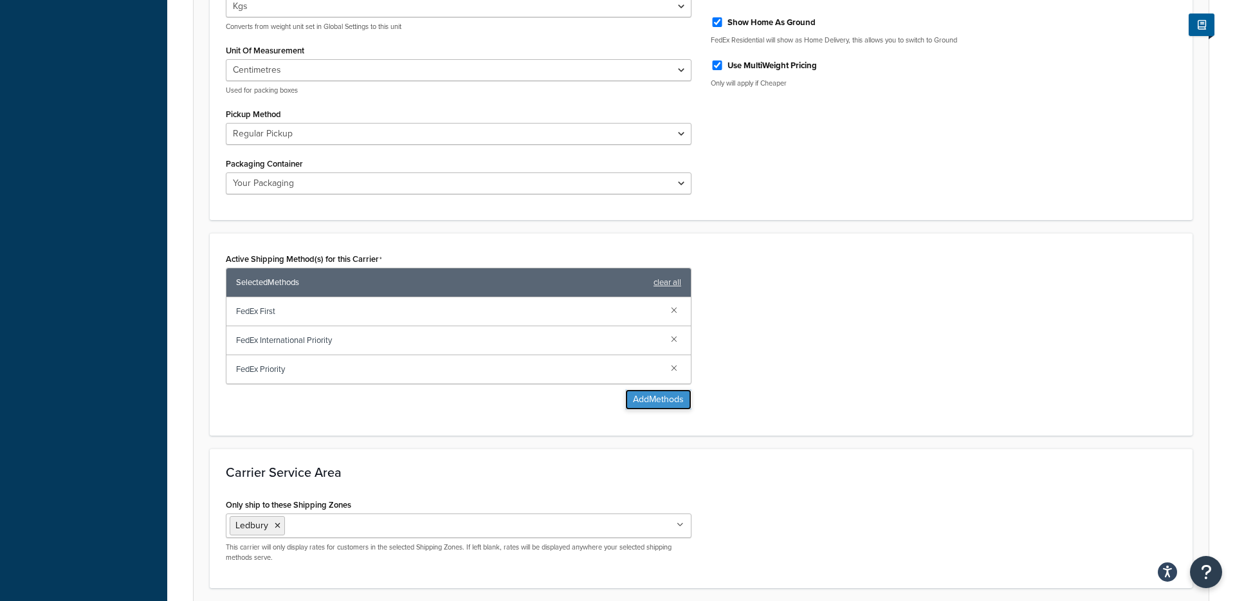
click at [645, 403] on button "Add Methods" at bounding box center [658, 399] width 66 height 21
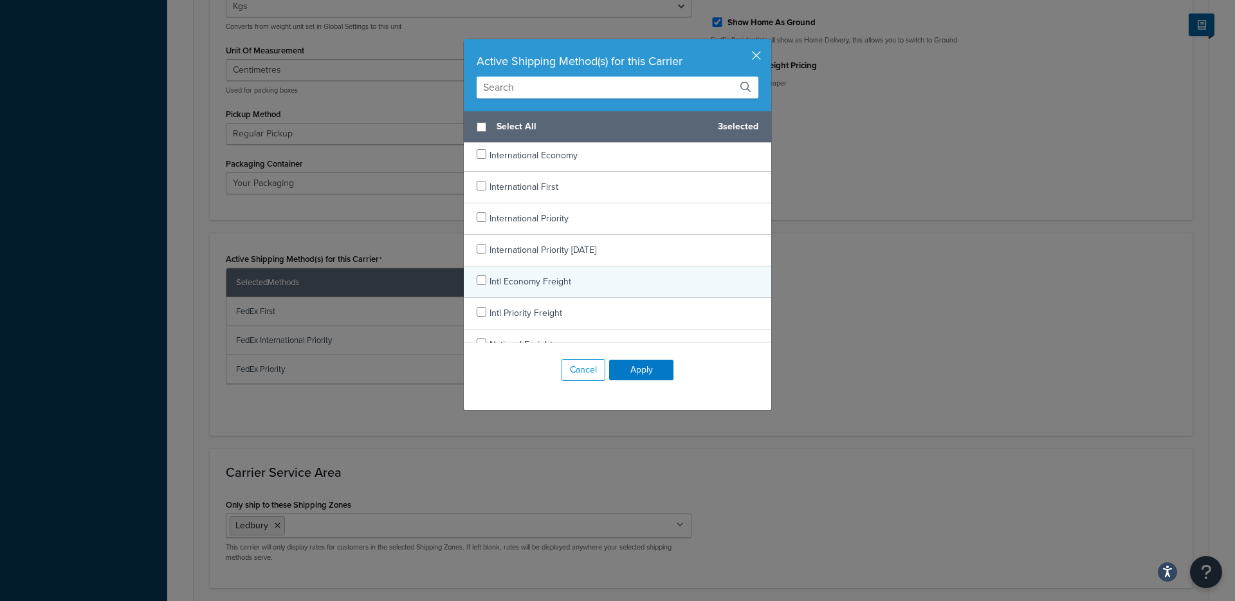
scroll to position [865, 0]
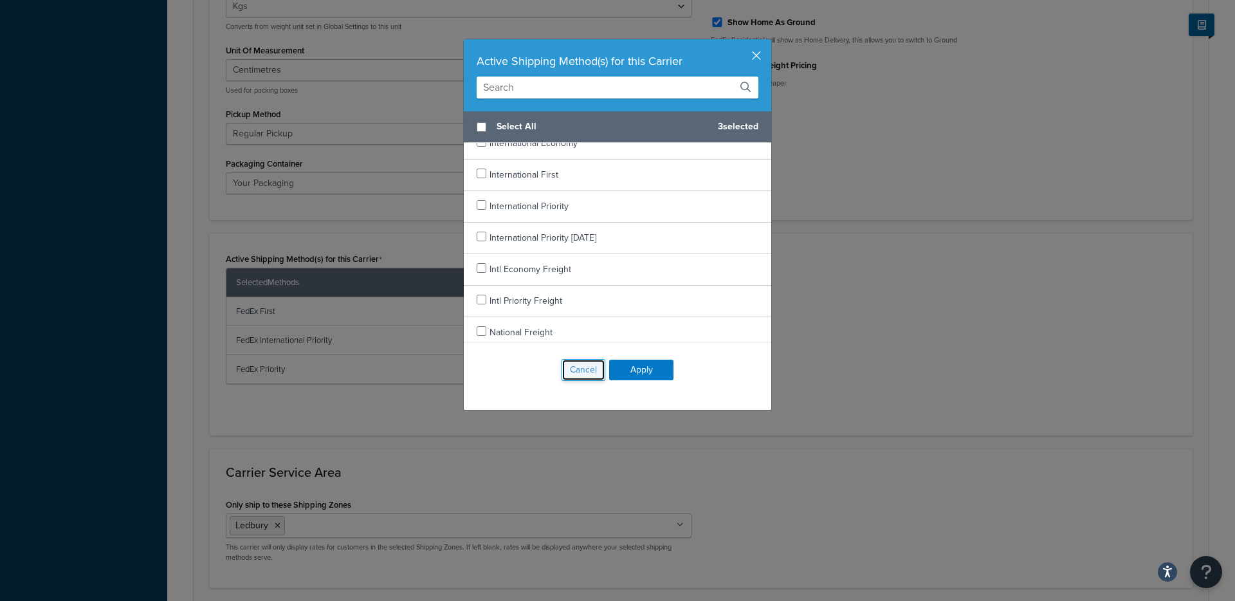
click at [584, 379] on button "Cancel" at bounding box center [583, 370] width 44 height 22
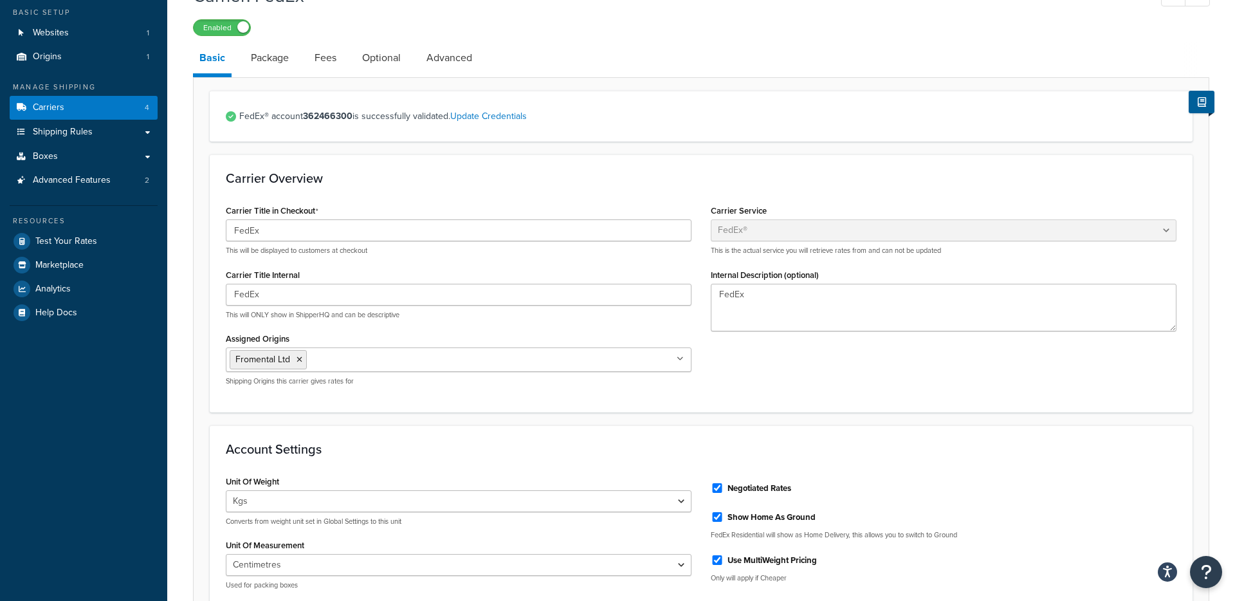
scroll to position [0, 0]
